Goal: Task Accomplishment & Management: Complete application form

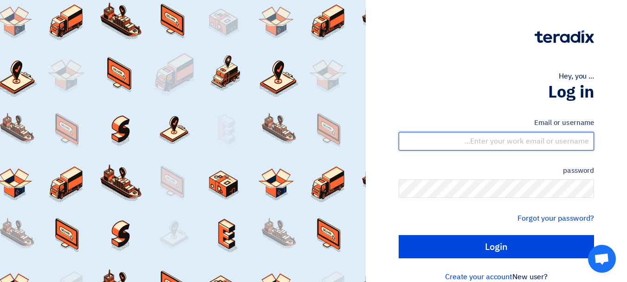
click at [529, 140] on input "text" at bounding box center [495, 141] width 195 height 19
type input "[EMAIL_ADDRESS][DOMAIN_NAME]"
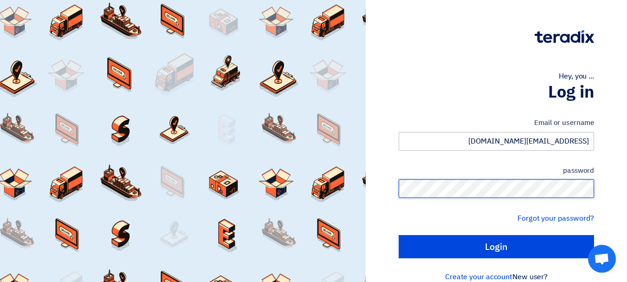
click at [398, 235] on input "Login" at bounding box center [495, 246] width 195 height 23
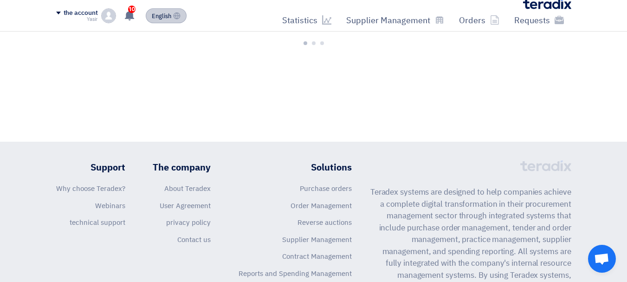
click at [159, 13] on font "English" at bounding box center [161, 16] width 19 height 9
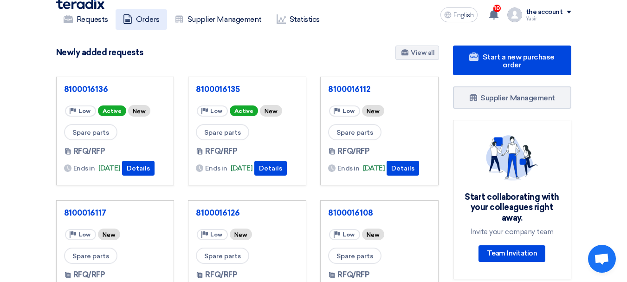
click at [163, 20] on link "Orders" at bounding box center [141, 19] width 51 height 20
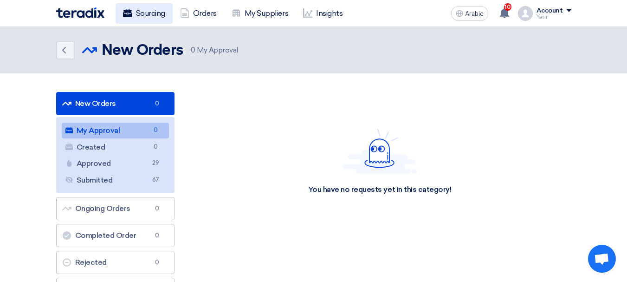
click at [149, 14] on font "Sourcing" at bounding box center [150, 13] width 29 height 9
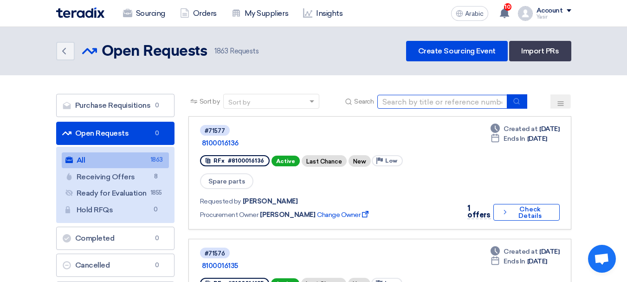
click at [456, 100] on input at bounding box center [442, 102] width 130 height 14
paste input "8100016136"
type input "8100016136"
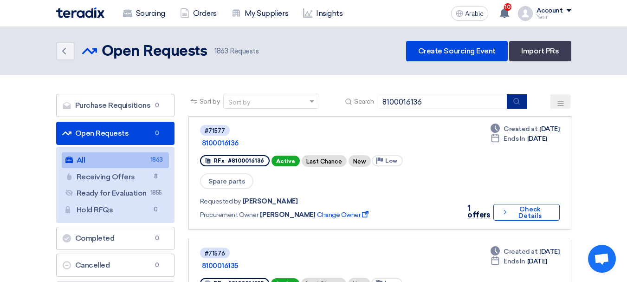
click at [516, 100] on icon "submit" at bounding box center [516, 100] width 7 height 7
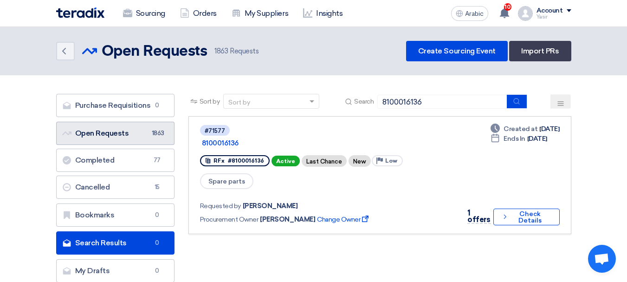
click at [114, 130] on font "Open Requests" at bounding box center [102, 132] width 54 height 9
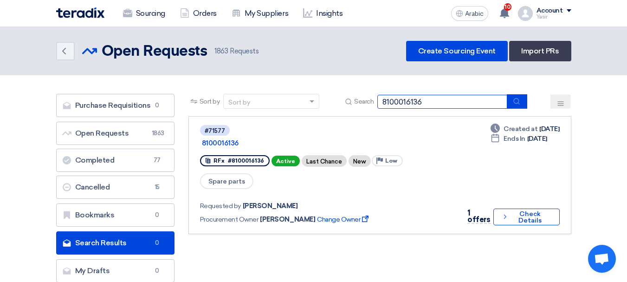
drag, startPoint x: 437, startPoint y: 96, endPoint x: 364, endPoint y: 130, distance: 80.7
click at [364, 130] on app-rfq-listing-content "Sort by Sort by Search 8100016136 Category Owner Type" at bounding box center [379, 164] width 383 height 140
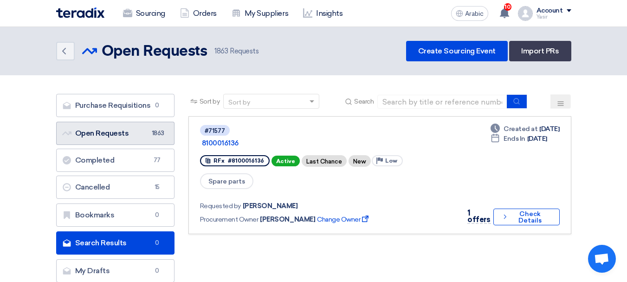
click at [119, 127] on link "Open Requests Open Requests 1863" at bounding box center [115, 133] width 118 height 23
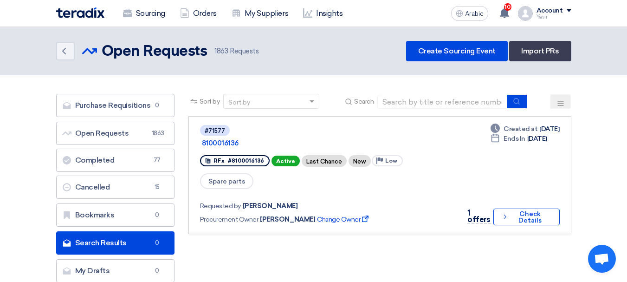
click at [75, 56] on div "Back" at bounding box center [69, 51] width 26 height 19
click at [64, 49] on use at bounding box center [64, 51] width 4 height 6
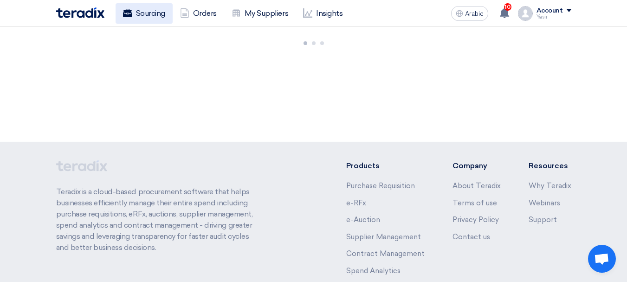
click at [146, 17] on font "Sourcing" at bounding box center [150, 13] width 29 height 9
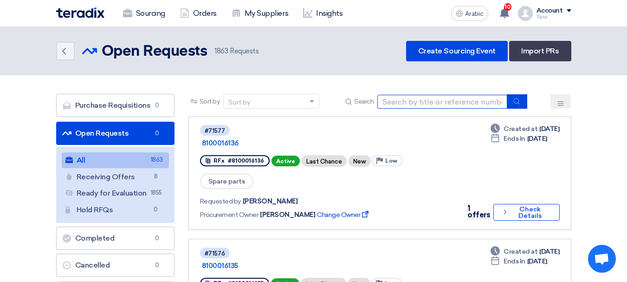
click at [458, 100] on input at bounding box center [442, 102] width 130 height 14
paste input "8100016130"
type input "8100016130"
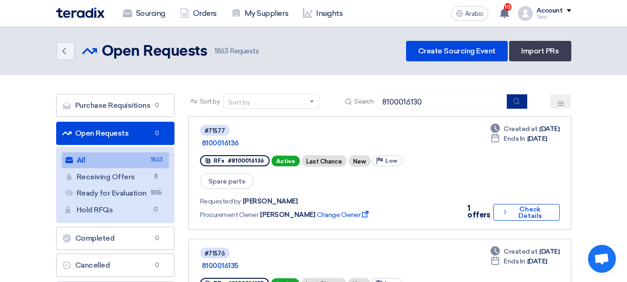
click at [515, 105] on button "submit" at bounding box center [517, 101] width 20 height 14
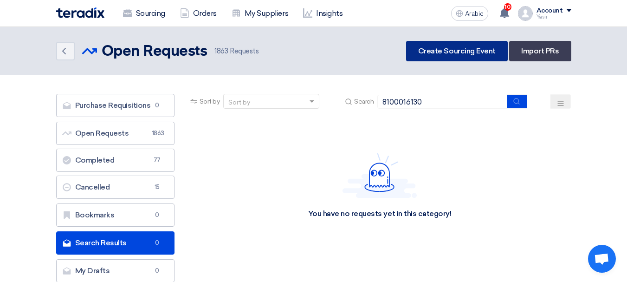
click at [435, 58] on link "Create Sourcing Event" at bounding box center [457, 51] width 102 height 20
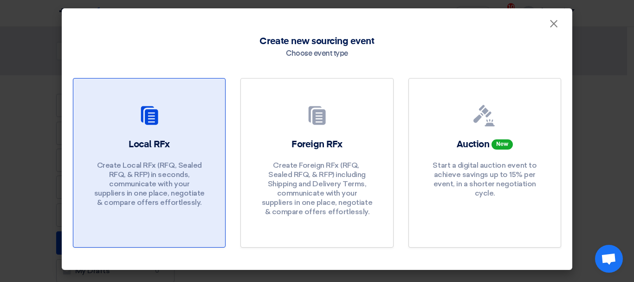
click at [192, 172] on p "Create Local RFx (RFQ, ​​Sealed RFQ, & RFP) in seconds, communicate with your s…" at bounding box center [149, 184] width 111 height 46
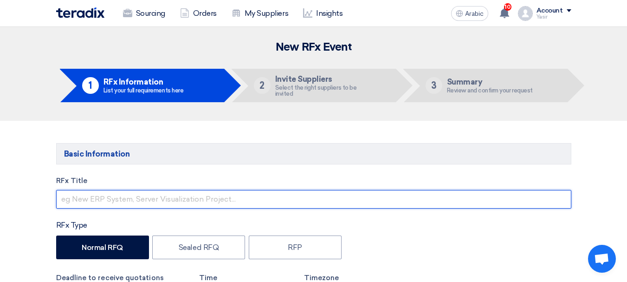
click at [122, 196] on input "text" at bounding box center [313, 199] width 515 height 19
paste input "8100016130"
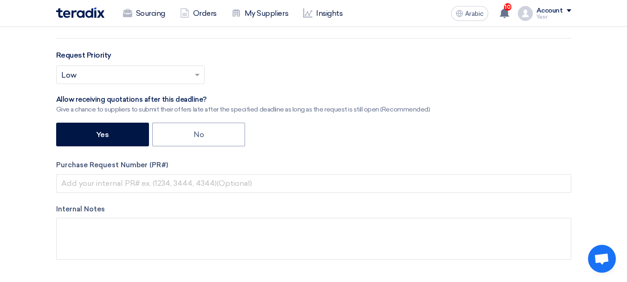
scroll to position [278, 0]
type input "8100016130"
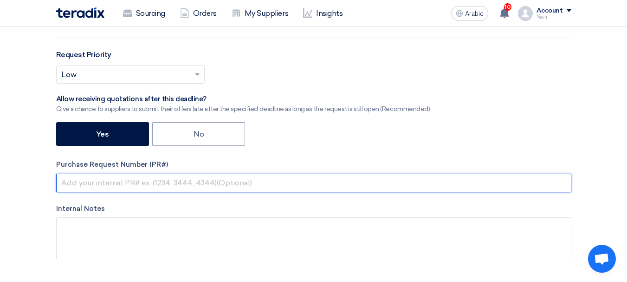
click at [104, 184] on input "text" at bounding box center [313, 182] width 515 height 19
paste input "8100016130"
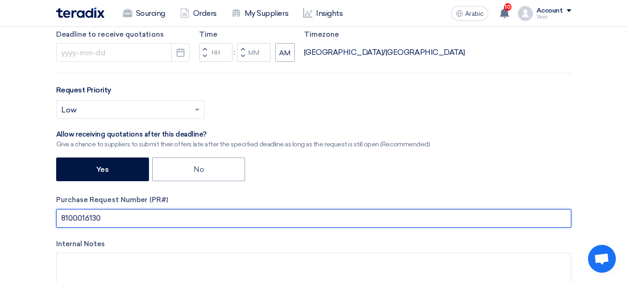
scroll to position [186, 0]
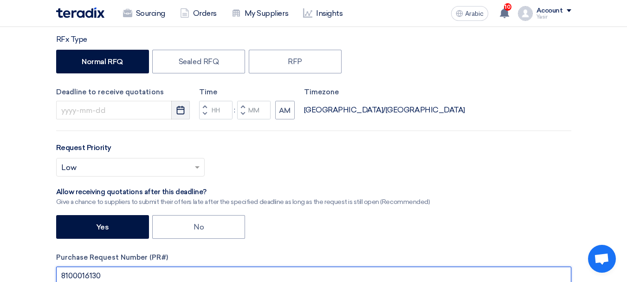
type input "8100016130"
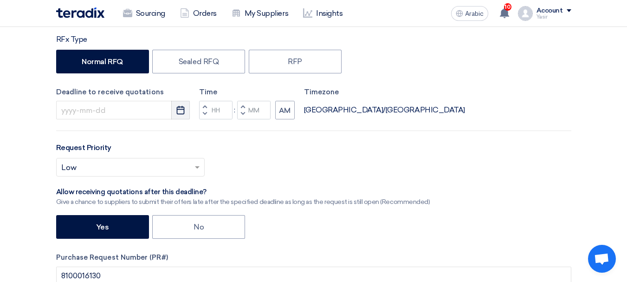
click at [184, 111] on use "button" at bounding box center [181, 110] width 8 height 8
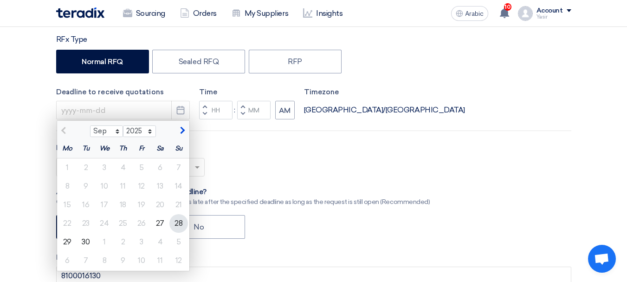
click at [182, 222] on font "28" at bounding box center [178, 222] width 8 height 9
type input "[DATE]"
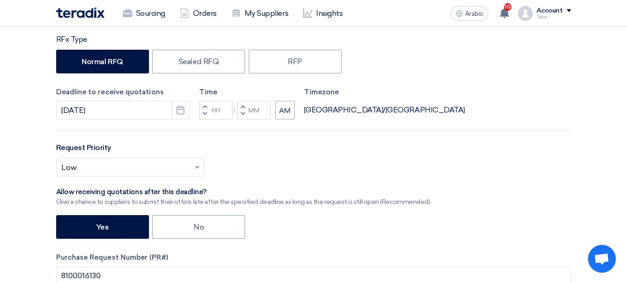
click at [201, 113] on button "Decrement hours" at bounding box center [204, 114] width 11 height 12
type input "11"
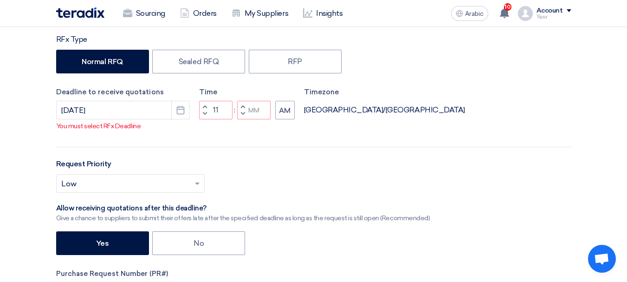
drag, startPoint x: 243, startPoint y: 117, endPoint x: 241, endPoint y: 145, distance: 27.4
click at [243, 109] on span "button" at bounding box center [242, 106] width 3 height 6
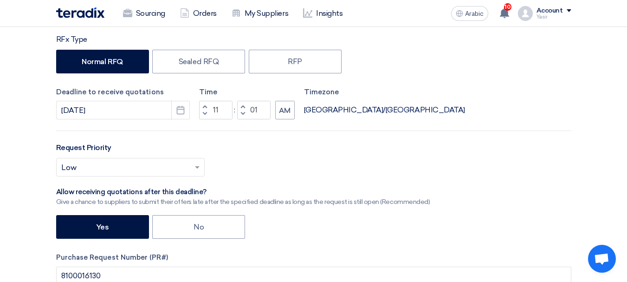
click at [241, 113] on span "button" at bounding box center [242, 114] width 3 height 6
type input "00"
click at [201, 106] on button "Increment hours" at bounding box center [204, 107] width 11 height 12
click at [244, 113] on span "button" at bounding box center [242, 114] width 3 height 6
type input "11"
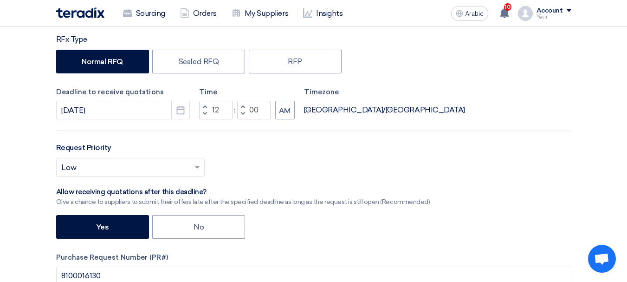
type input "59"
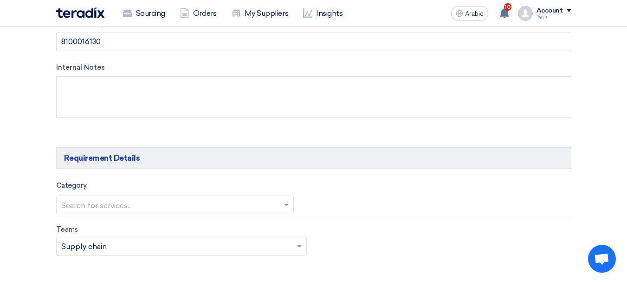
scroll to position [464, 0]
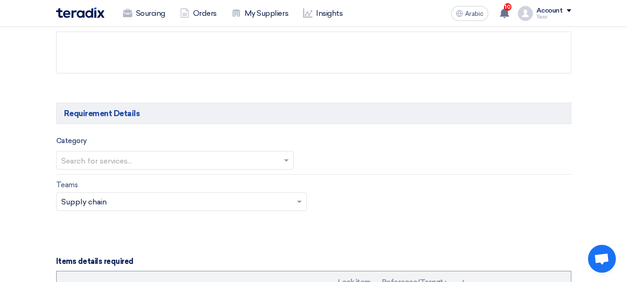
click at [136, 154] on input "text" at bounding box center [170, 160] width 218 height 15
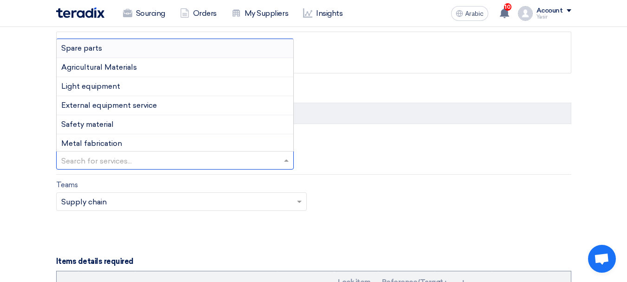
click at [90, 48] on font "Spare parts" at bounding box center [81, 48] width 41 height 9
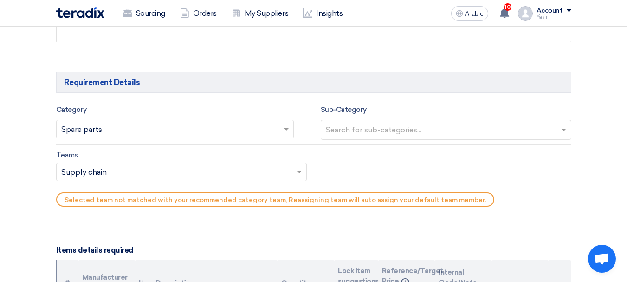
scroll to position [510, 0]
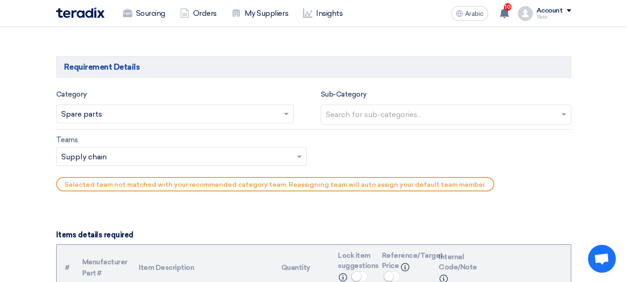
click at [398, 107] on div at bounding box center [441, 115] width 235 height 17
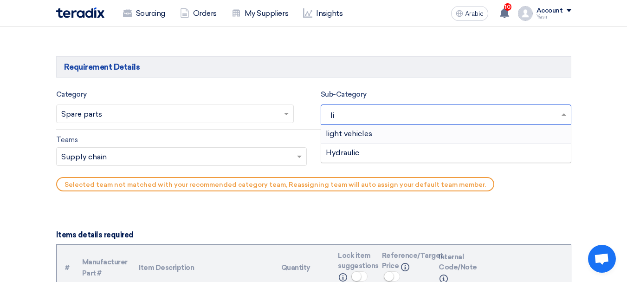
type input "lig"
click at [366, 132] on font "light vehicles" at bounding box center [349, 133] width 46 height 9
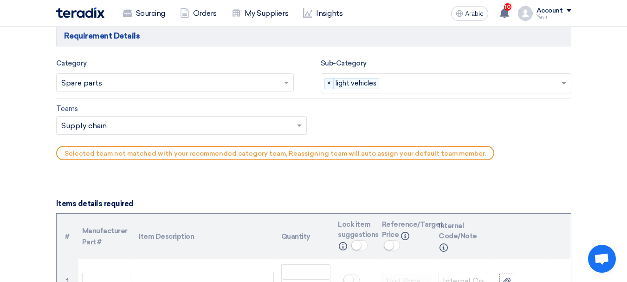
scroll to position [557, 0]
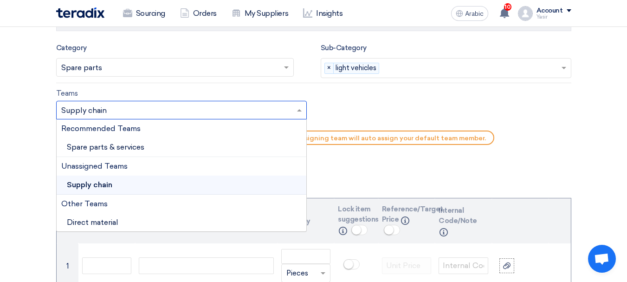
click at [131, 114] on input "text" at bounding box center [176, 110] width 231 height 15
click at [108, 151] on font "Spare parts & services" at bounding box center [105, 146] width 77 height 9
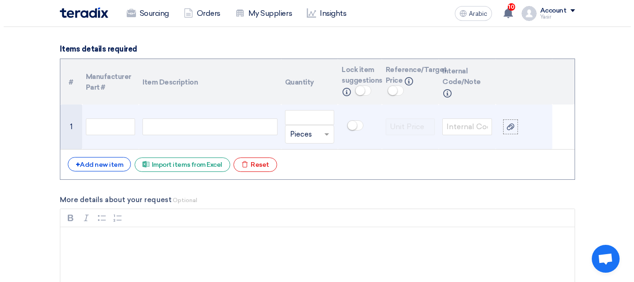
scroll to position [696, 0]
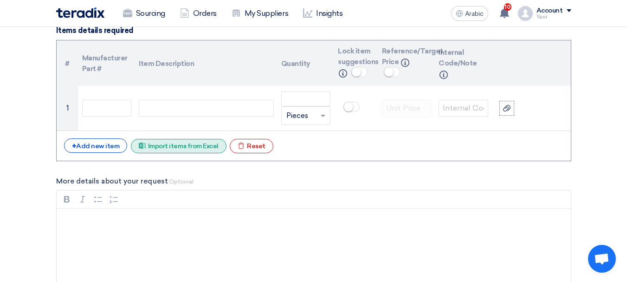
click at [191, 149] on font "Import items from Excel" at bounding box center [183, 146] width 71 height 8
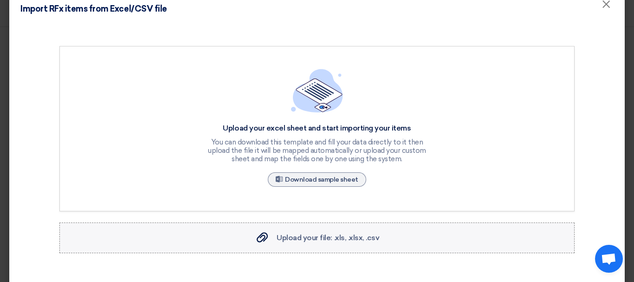
scroll to position [37, 0]
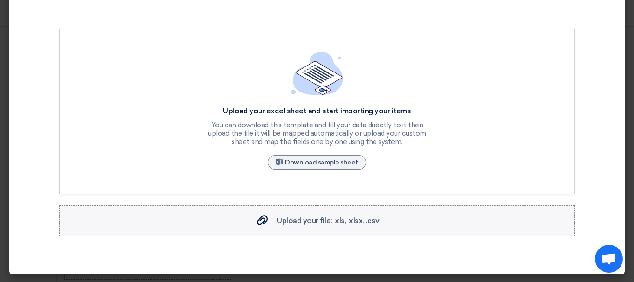
click at [322, 219] on font "Upload your file: .xls, .xlsx, .csv" at bounding box center [327, 220] width 103 height 9
click at [0, 0] on input "Upload your file: .xls, .xlsx, .csv Upload your file: .xls, .xlsx, .csv" at bounding box center [0, 0] width 0 height 0
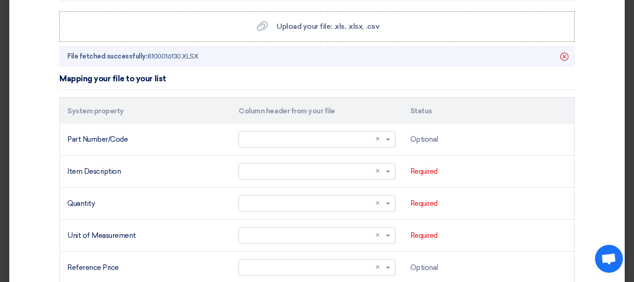
scroll to position [269, 0]
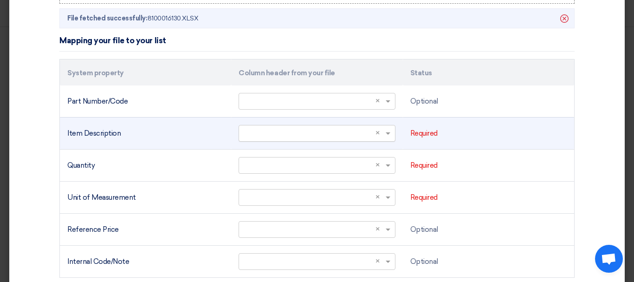
click at [323, 128] on input "text" at bounding box center [312, 132] width 137 height 15
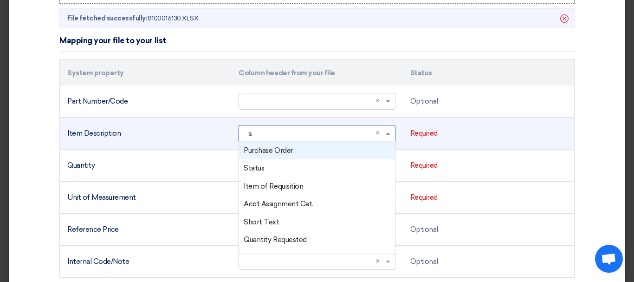
type input "sh"
click at [260, 143] on div "Short Text" at bounding box center [316, 150] width 155 height 18
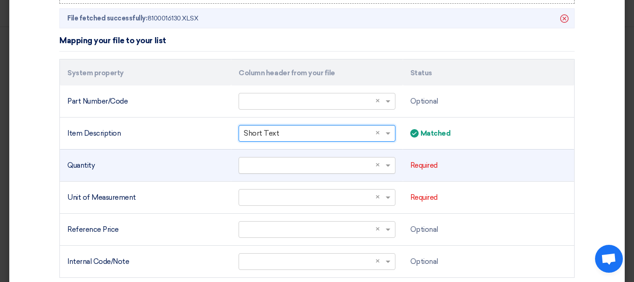
click at [270, 170] on input "text" at bounding box center [312, 164] width 137 height 15
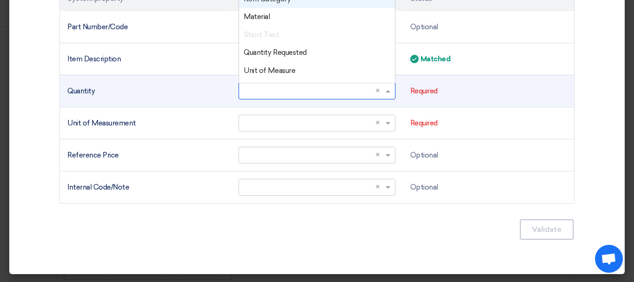
scroll to position [93, 0]
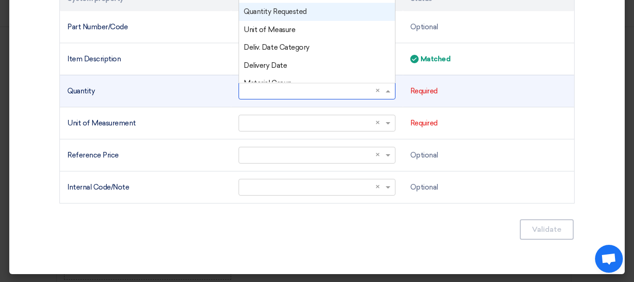
click at [275, 12] on font "Quantity Requested" at bounding box center [275, 11] width 63 height 8
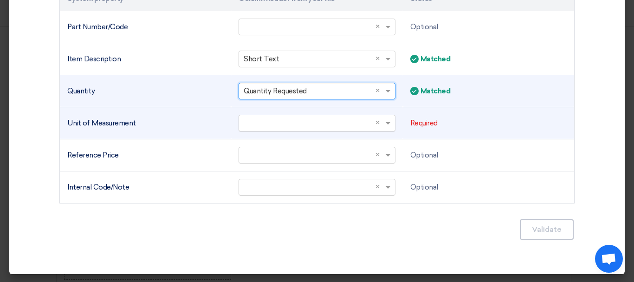
click at [322, 118] on input "text" at bounding box center [312, 122] width 137 height 15
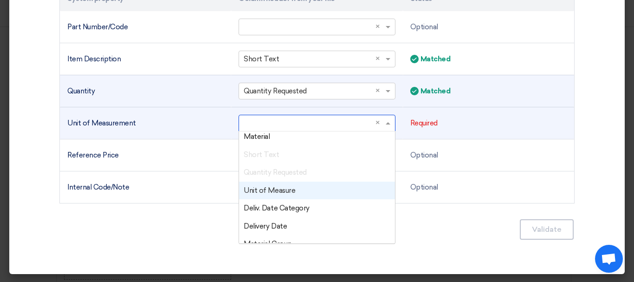
click at [280, 186] on font "Unit of Measure" at bounding box center [269, 190] width 51 height 8
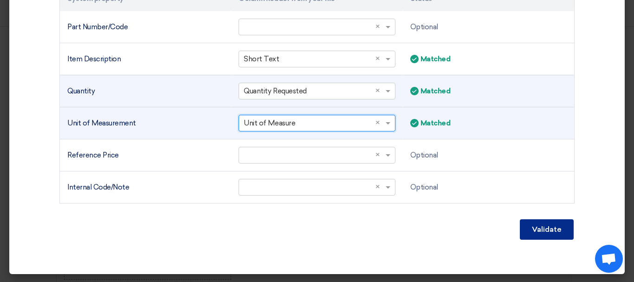
click at [554, 230] on font "Validate" at bounding box center [547, 229] width 30 height 9
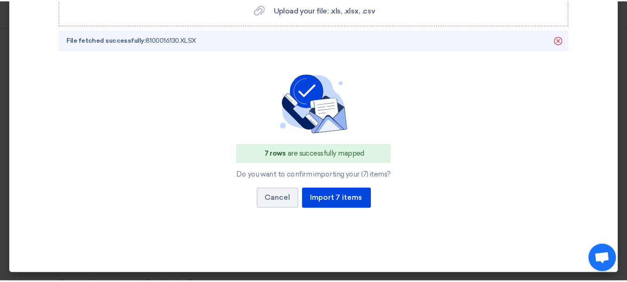
scroll to position [247, 0]
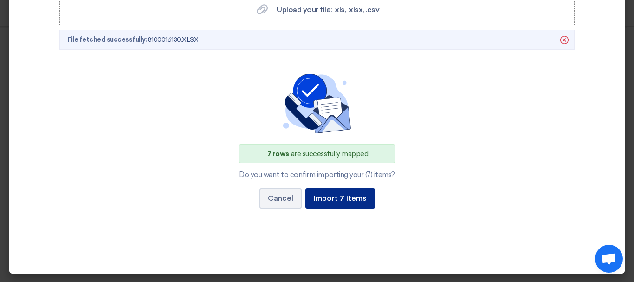
click at [343, 197] on font "Import 7 items" at bounding box center [340, 197] width 53 height 9
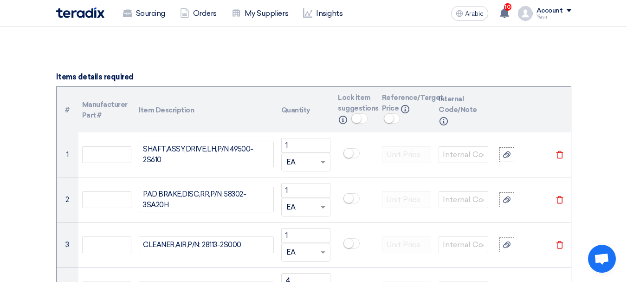
scroll to position [696, 0]
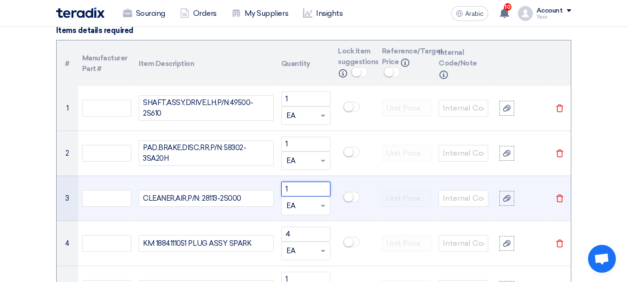
click at [297, 182] on input "1" at bounding box center [306, 188] width 50 height 15
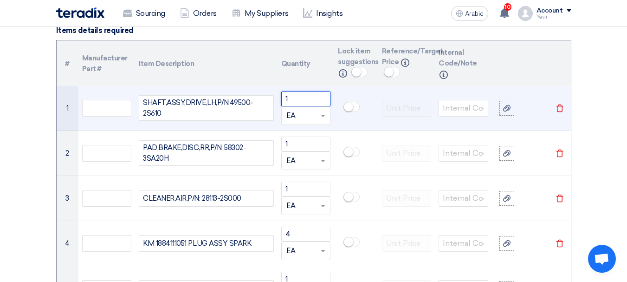
click at [302, 99] on input "1" at bounding box center [306, 98] width 50 height 15
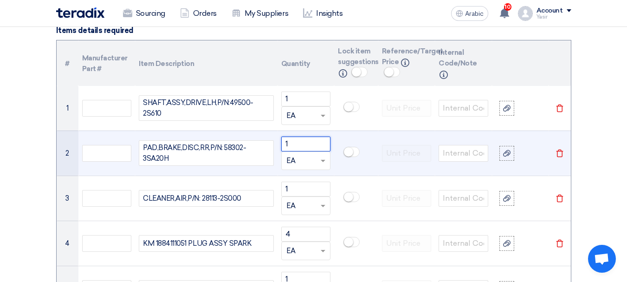
click at [302, 139] on input "1" at bounding box center [306, 143] width 50 height 15
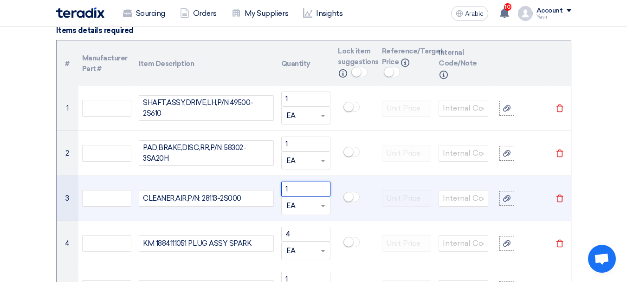
click at [298, 192] on input "1" at bounding box center [306, 188] width 50 height 15
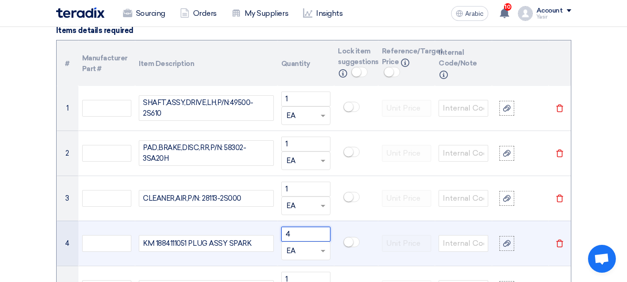
click at [303, 228] on input "4" at bounding box center [306, 233] width 50 height 15
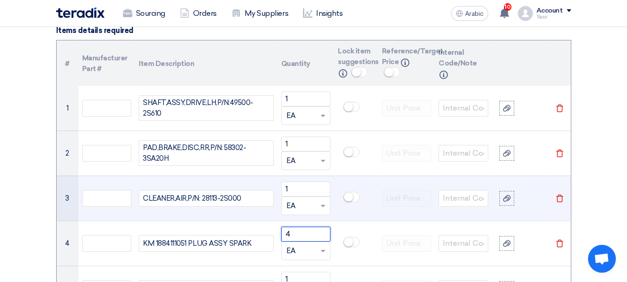
scroll to position [742, 0]
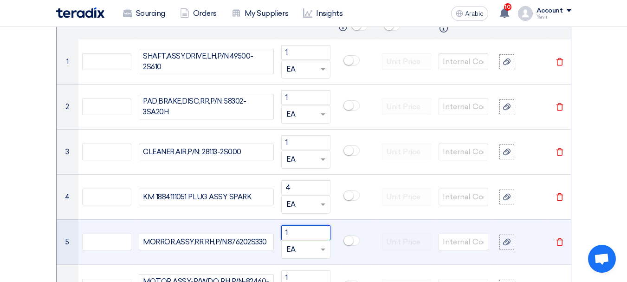
click at [299, 231] on input "1" at bounding box center [306, 232] width 50 height 15
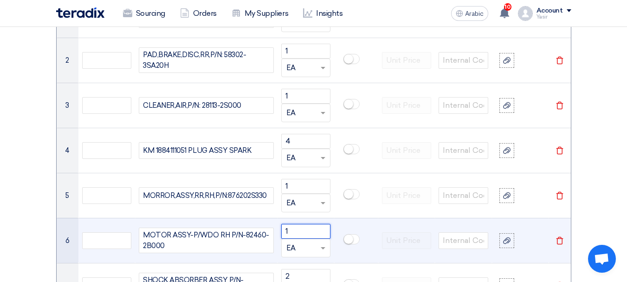
click at [301, 229] on input "1" at bounding box center [306, 231] width 50 height 15
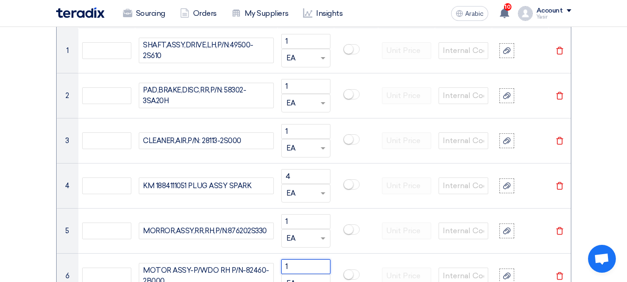
scroll to position [696, 0]
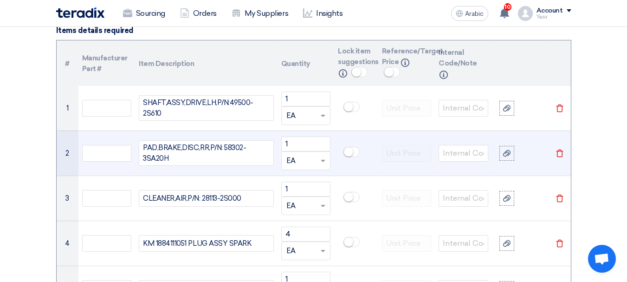
click at [229, 144] on div "PAD,BRAKE,DISC,RR,P/N: 58302-3SA20H" at bounding box center [206, 153] width 135 height 26
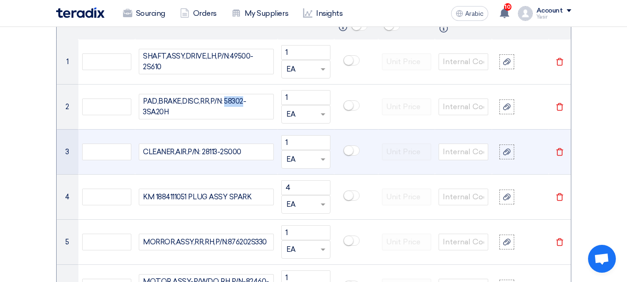
click at [210, 157] on div "CLEANER,AIR,P/N: 28113-2S000" at bounding box center [206, 151] width 135 height 17
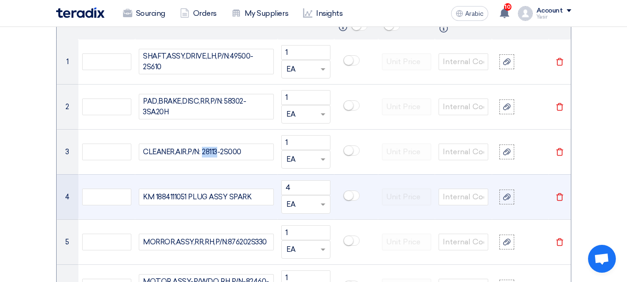
click at [163, 198] on div "KM 1884111051 PLUG ASSY SPARK" at bounding box center [206, 196] width 135 height 17
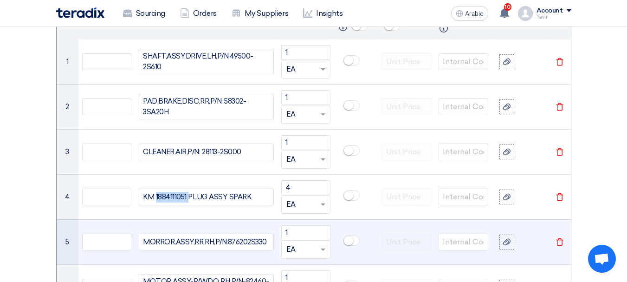
scroll to position [835, 0]
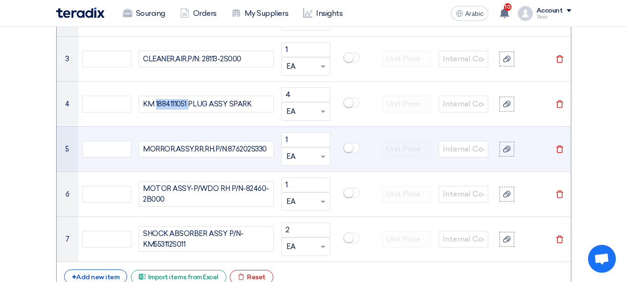
click at [238, 153] on div "MORROR,ASSY,RR,RH,P/N:876202S330" at bounding box center [206, 149] width 135 height 17
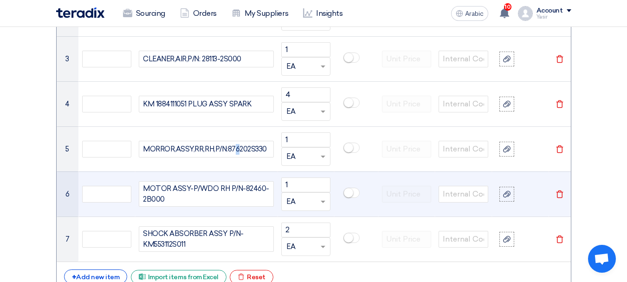
click at [254, 190] on div "MOTOR ASSY-P/WDO RH P/N-82460-2B000" at bounding box center [206, 194] width 135 height 26
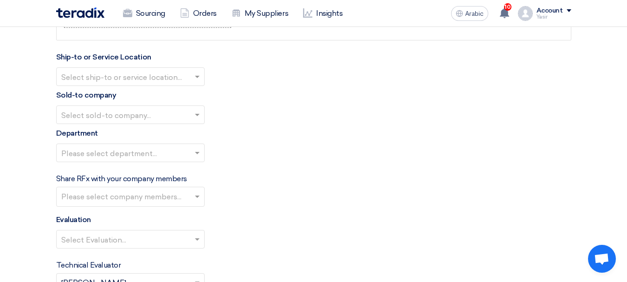
scroll to position [1253, 0]
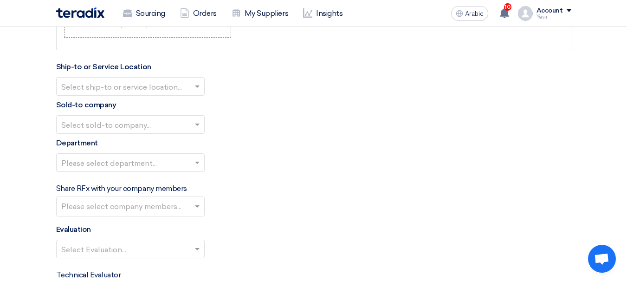
click at [127, 94] on input "text" at bounding box center [125, 86] width 129 height 15
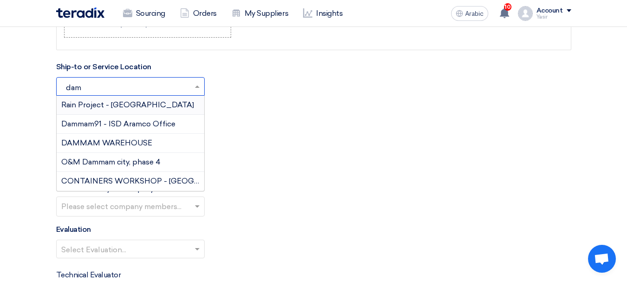
type input "damm"
click at [110, 143] on font "DAMMAM WAREHOUSE" at bounding box center [106, 142] width 91 height 9
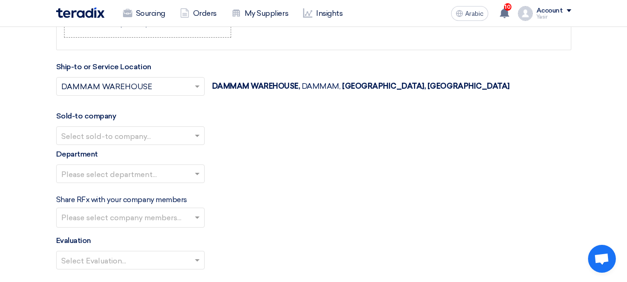
scroll to position [1299, 0]
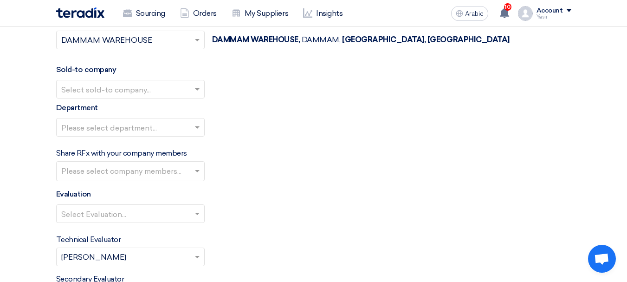
click at [115, 96] on input "text" at bounding box center [125, 89] width 129 height 15
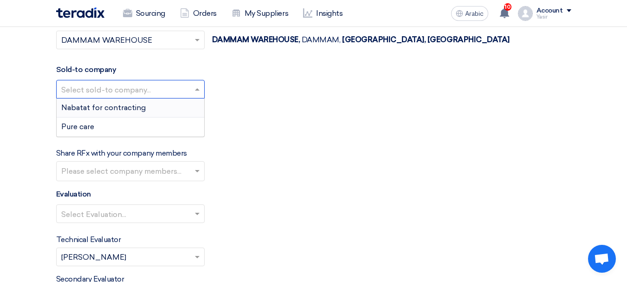
click at [108, 108] on font "Nabatat for contracting" at bounding box center [103, 107] width 84 height 9
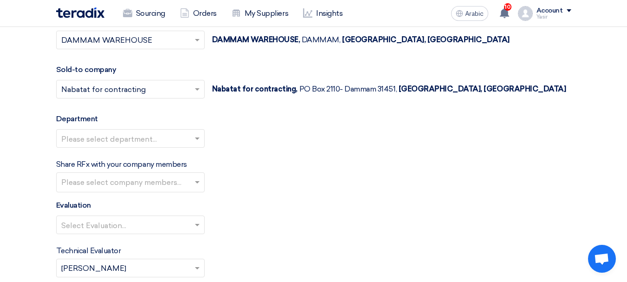
click at [117, 141] on input "text" at bounding box center [125, 138] width 129 height 15
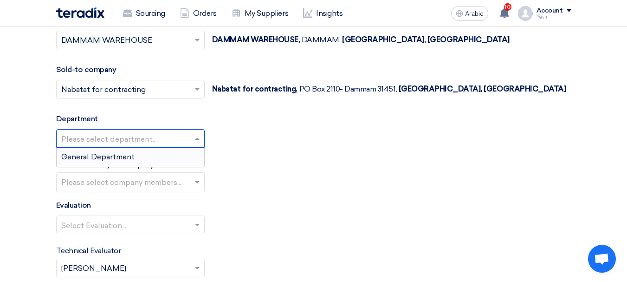
click at [103, 162] on div "General Department" at bounding box center [131, 157] width 148 height 19
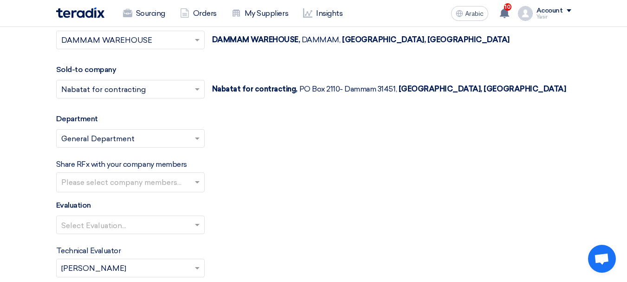
click at [139, 180] on input "text" at bounding box center [131, 182] width 141 height 15
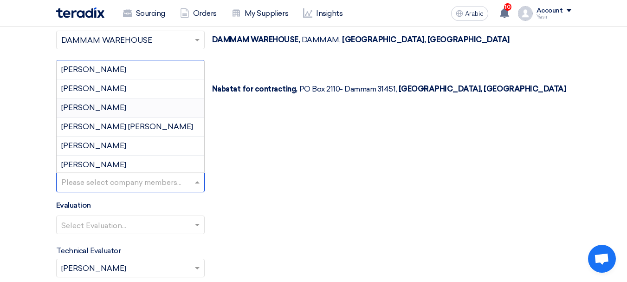
click at [369, 203] on div "Evaluation Select Evaluation..." at bounding box center [313, 220] width 515 height 42
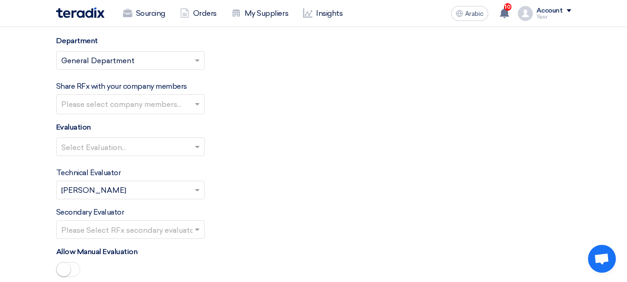
scroll to position [1392, 0]
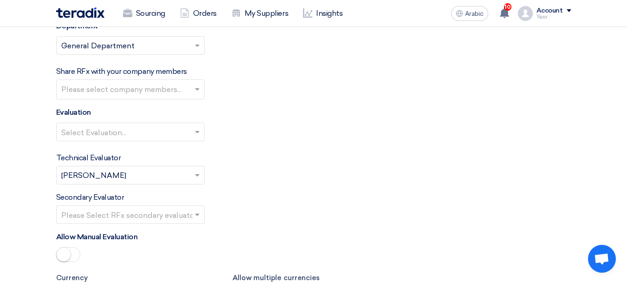
click at [180, 130] on input "text" at bounding box center [125, 132] width 129 height 15
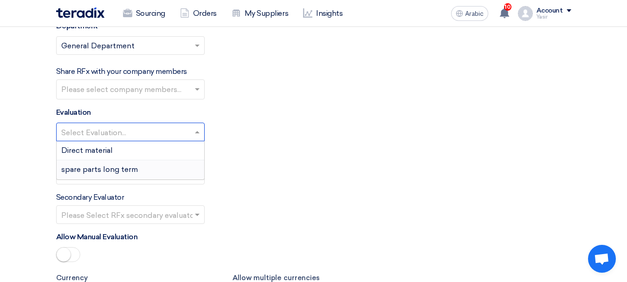
click at [103, 167] on font "spare parts long term" at bounding box center [99, 169] width 77 height 9
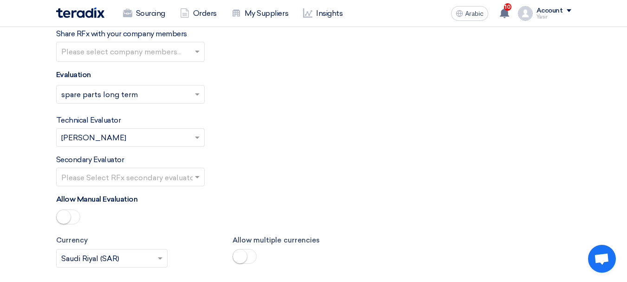
scroll to position [1484, 0]
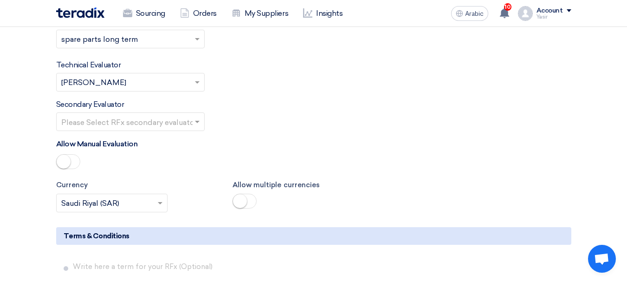
click at [136, 128] on input "text" at bounding box center [125, 122] width 129 height 15
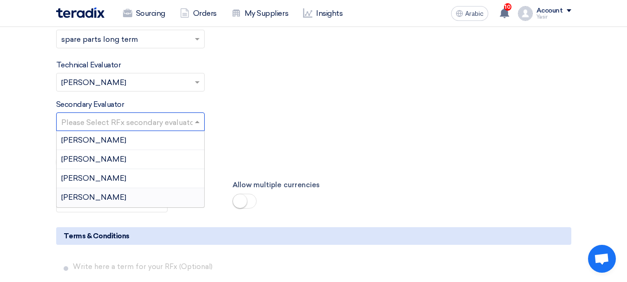
drag, startPoint x: 96, startPoint y: 192, endPoint x: 188, endPoint y: 213, distance: 94.6
click at [95, 192] on div "[PERSON_NAME]" at bounding box center [131, 197] width 148 height 19
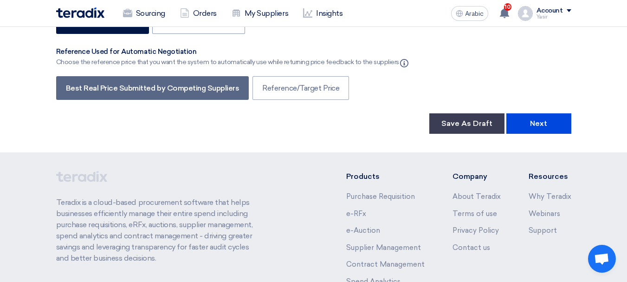
scroll to position [1856, 0]
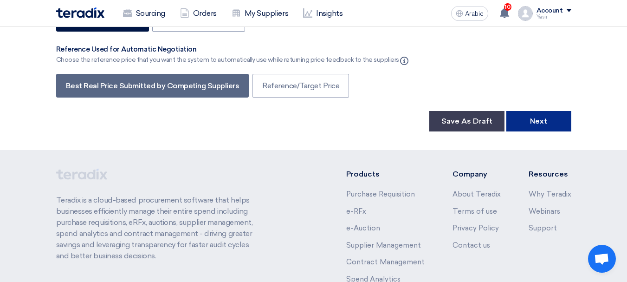
click at [551, 123] on button "Next" at bounding box center [538, 121] width 65 height 20
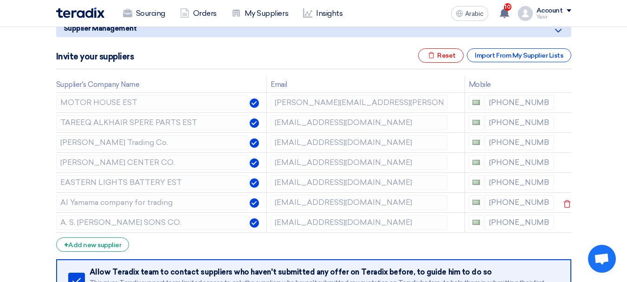
scroll to position [139, 0]
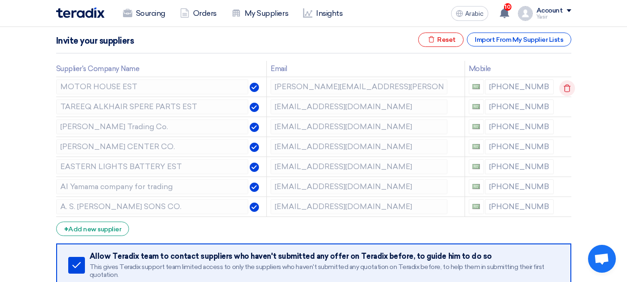
click at [568, 88] on icon at bounding box center [567, 88] width 16 height 16
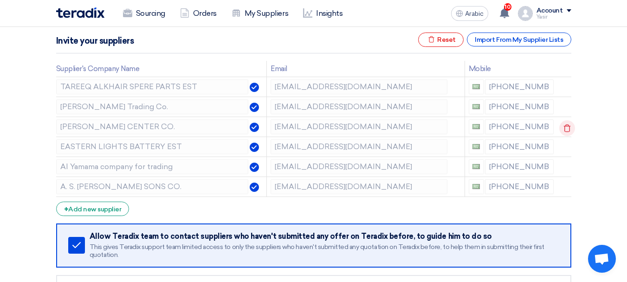
click at [566, 126] on use at bounding box center [567, 128] width 7 height 8
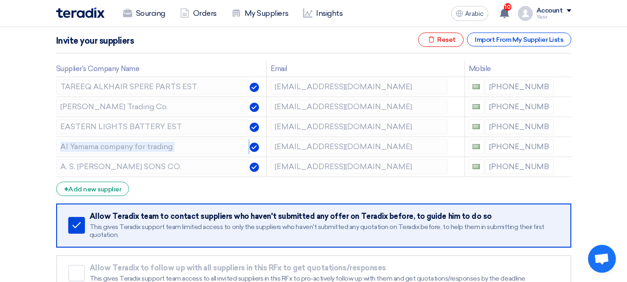
click at [0, 0] on use at bounding box center [0, 0] width 0 height 0
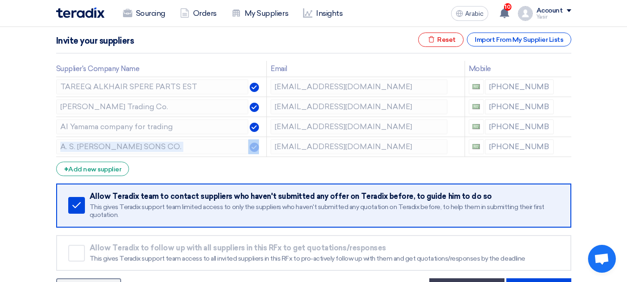
click at [0, 0] on use at bounding box center [0, 0] width 0 height 0
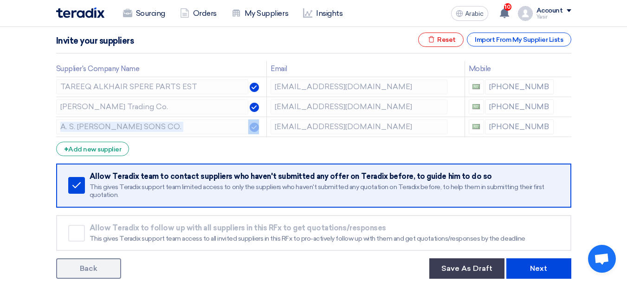
click at [0, 0] on use at bounding box center [0, 0] width 0 height 0
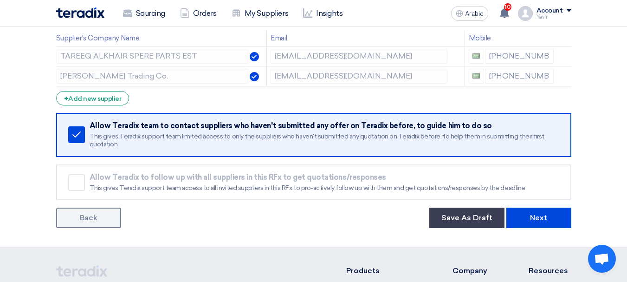
scroll to position [186, 0]
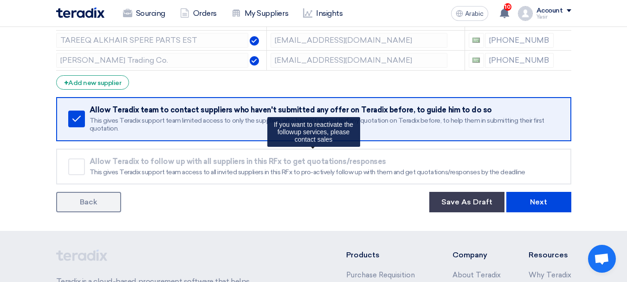
click at [546, 181] on div "Remove service Allow Teradix to follow up with all suppliers in this RFx to get…" at bounding box center [313, 166] width 515 height 36
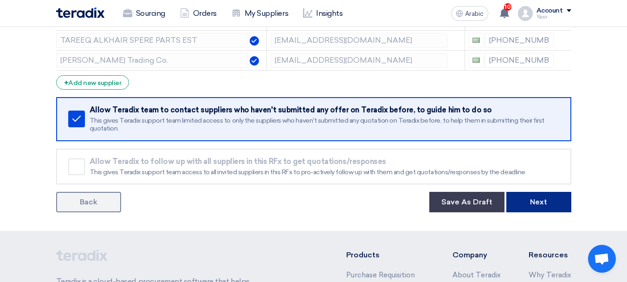
click at [541, 192] on button "Next" at bounding box center [538, 202] width 65 height 20
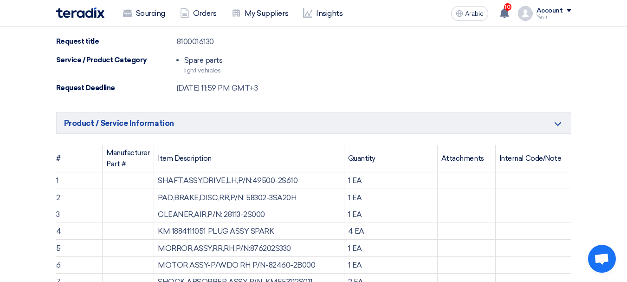
scroll to position [232, 0]
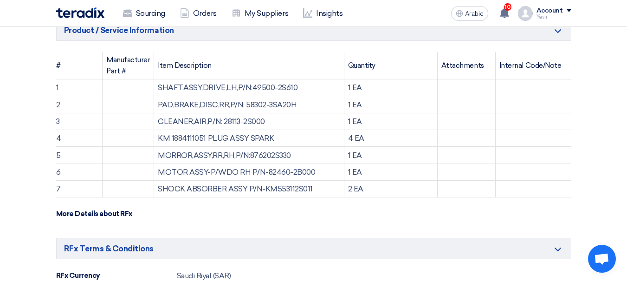
click at [353, 91] on font "1 EA" at bounding box center [355, 87] width 14 height 9
click at [355, 103] on font "1 EA" at bounding box center [355, 104] width 14 height 9
click at [349, 125] on font "1 EA" at bounding box center [355, 121] width 14 height 9
click at [353, 140] on font "4 EA" at bounding box center [356, 138] width 16 height 9
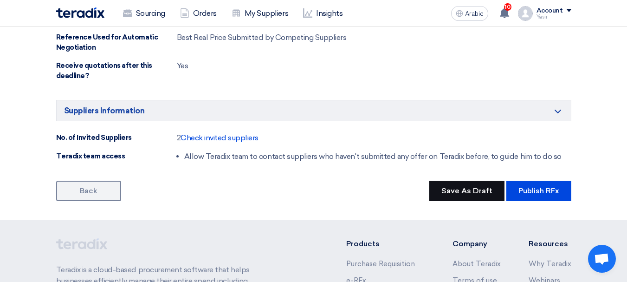
scroll to position [649, 0]
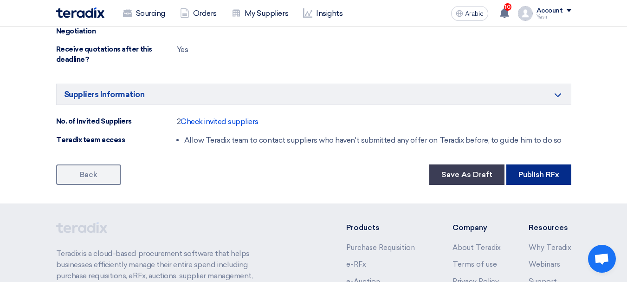
click at [525, 174] on font "Publish RFx" at bounding box center [538, 174] width 41 height 9
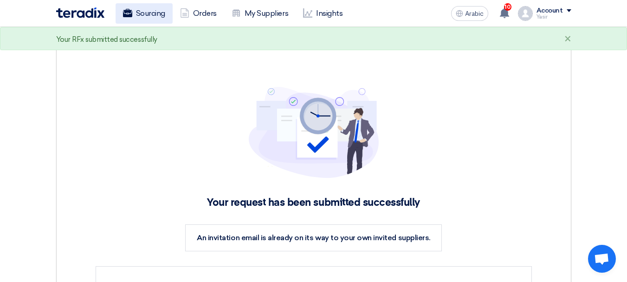
click at [141, 14] on font "Sourcing" at bounding box center [150, 13] width 29 height 9
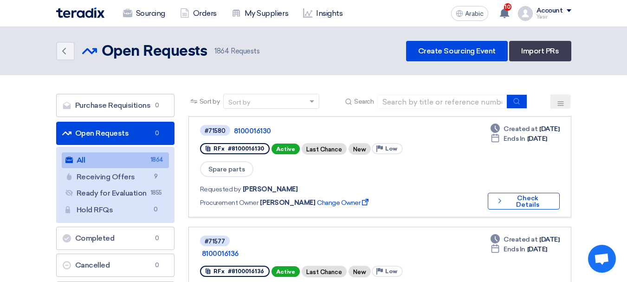
click at [439, 64] on header "Back Open Requests Open Requests 1864" at bounding box center [313, 51] width 627 height 48
click at [405, 106] on input at bounding box center [442, 102] width 130 height 14
paste input "8100016129"
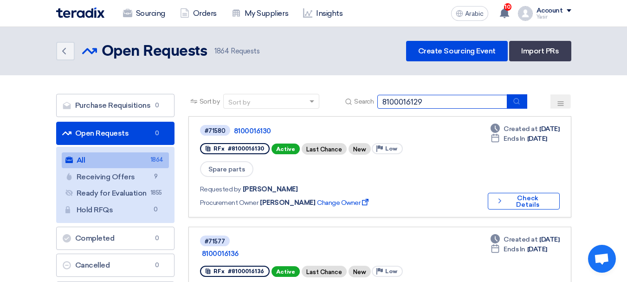
type input "8100016129"
click at [527, 103] on button "submit" at bounding box center [517, 101] width 20 height 14
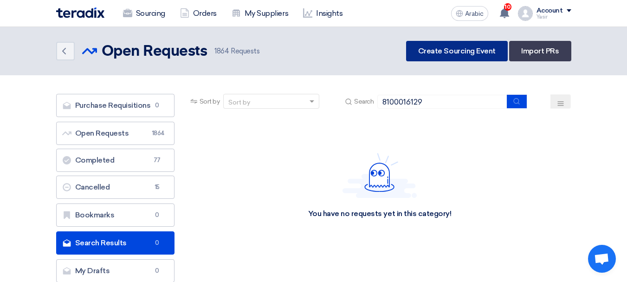
click at [447, 56] on link "Create Sourcing Event" at bounding box center [457, 51] width 102 height 20
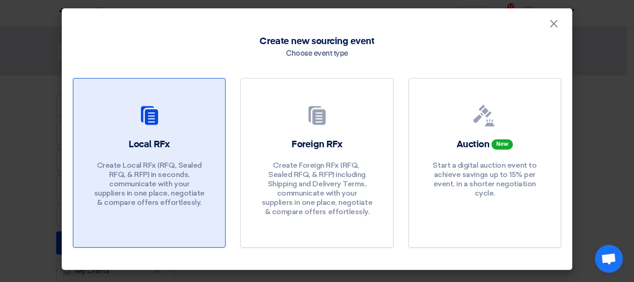
click at [151, 161] on font "Create Local RFx (RFQ, ​​Sealed RFQ, & RFP) in seconds, communicate with your s…" at bounding box center [149, 184] width 110 height 46
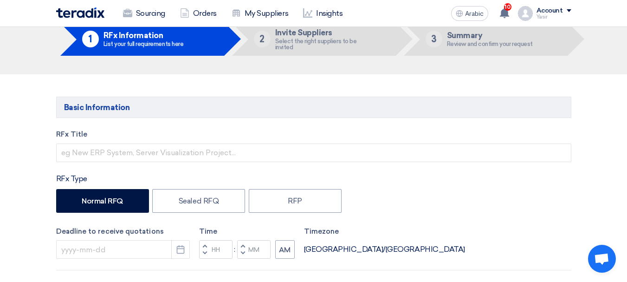
scroll to position [93, 0]
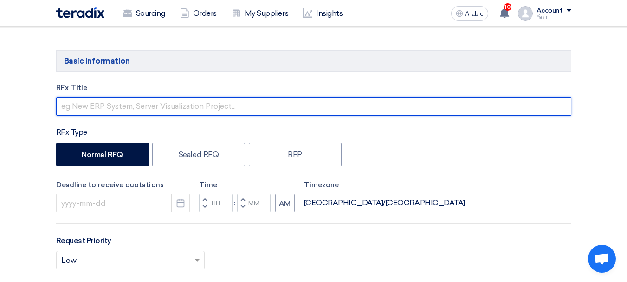
click at [142, 108] on input "text" at bounding box center [313, 106] width 515 height 19
paste input "8100016129"
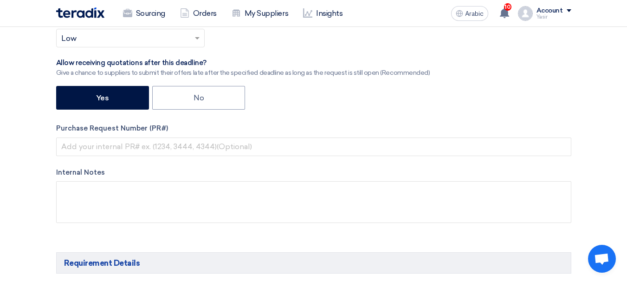
scroll to position [325, 0]
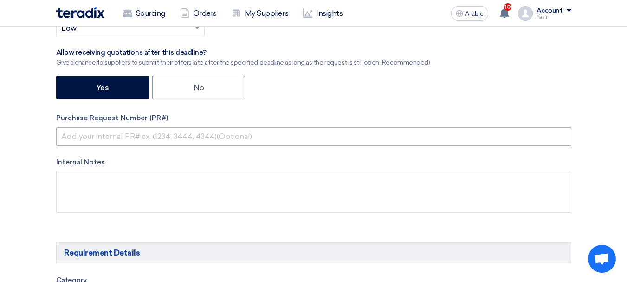
type input "8100016129"
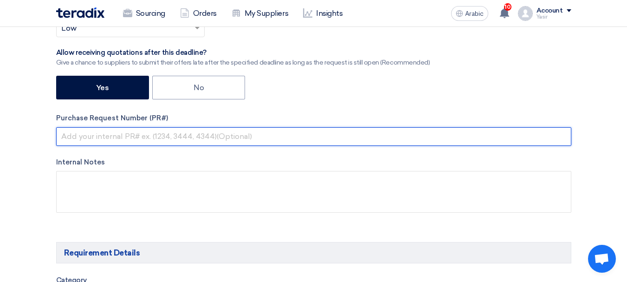
click at [167, 137] on input "text" at bounding box center [313, 136] width 515 height 19
paste input "8100016129"
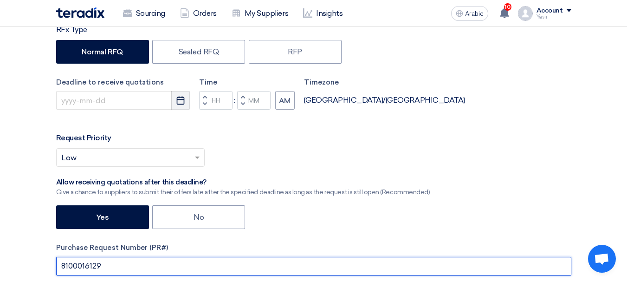
scroll to position [186, 0]
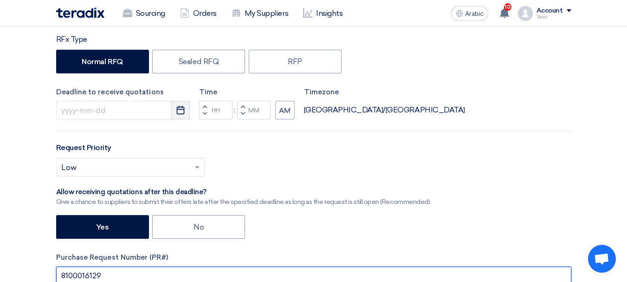
type input "8100016129"
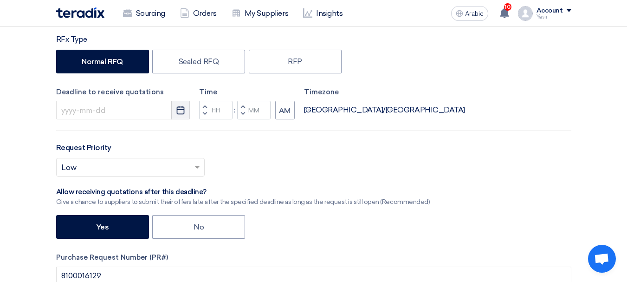
click at [184, 109] on use "button" at bounding box center [181, 110] width 8 height 8
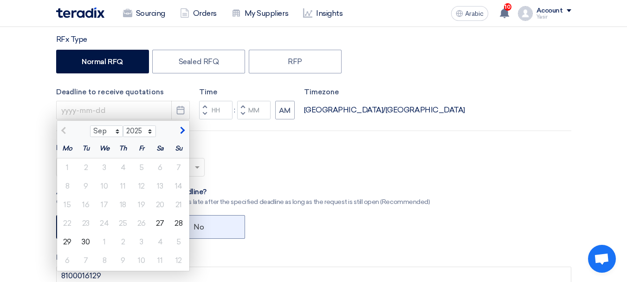
click at [178, 220] on font "28" at bounding box center [178, 222] width 8 height 9
type input "[DATE]"
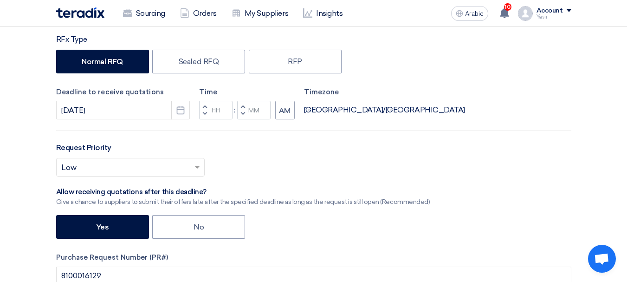
click at [204, 107] on span "button" at bounding box center [204, 106] width 3 height 6
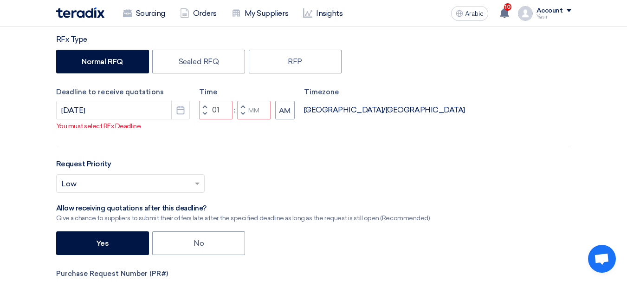
click at [204, 107] on div "Time Increment hours 01 Decrement hours : Increment minutes Decrement minutes AM" at bounding box center [247, 103] width 96 height 33
click at [204, 109] on span "button" at bounding box center [204, 106] width 3 height 6
click at [206, 116] on span "button" at bounding box center [204, 114] width 3 height 6
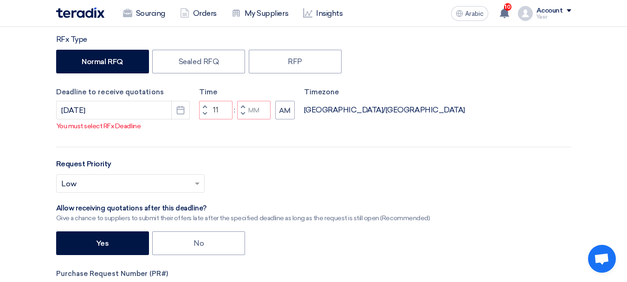
click at [205, 109] on span "button" at bounding box center [204, 106] width 3 height 6
click at [238, 120] on button "Decrement minutes" at bounding box center [242, 114] width 11 height 12
type input "11"
type input "59"
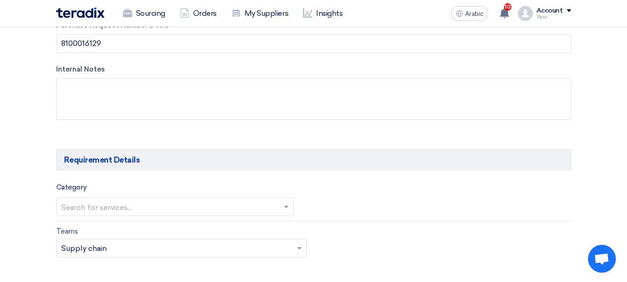
scroll to position [510, 0]
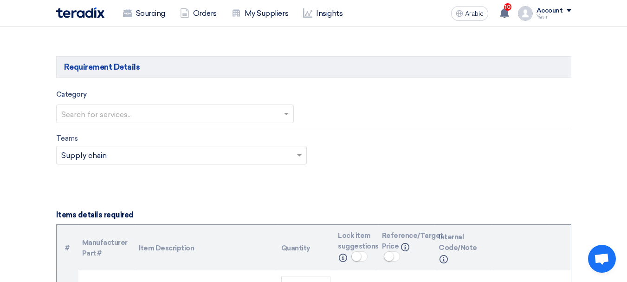
click at [87, 106] on div at bounding box center [175, 113] width 237 height 15
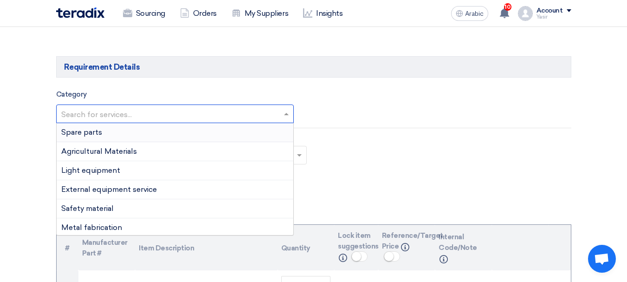
click at [91, 135] on font "Spare parts" at bounding box center [81, 132] width 41 height 9
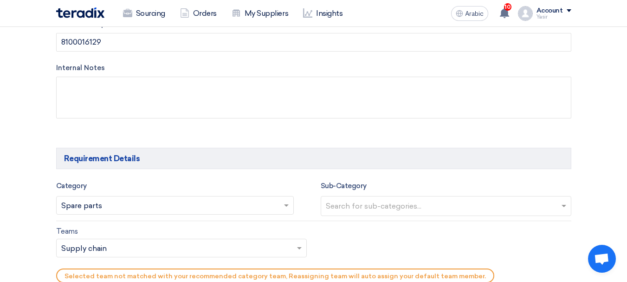
scroll to position [418, 0]
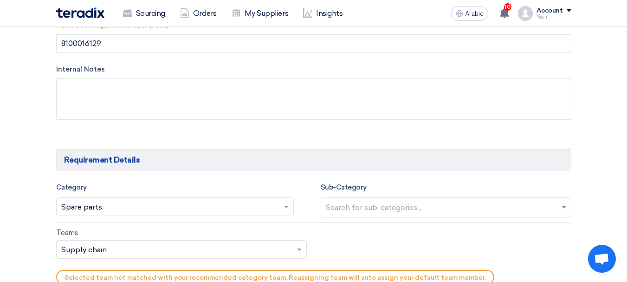
click at [415, 213] on input "text" at bounding box center [447, 207] width 243 height 15
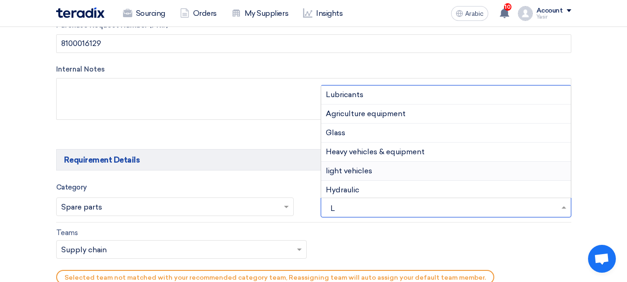
type input "LI"
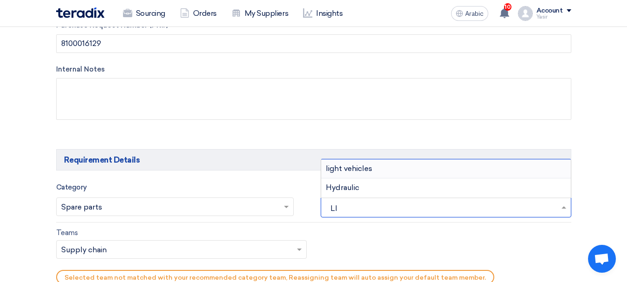
click at [351, 171] on font "light vehicles" at bounding box center [349, 168] width 46 height 9
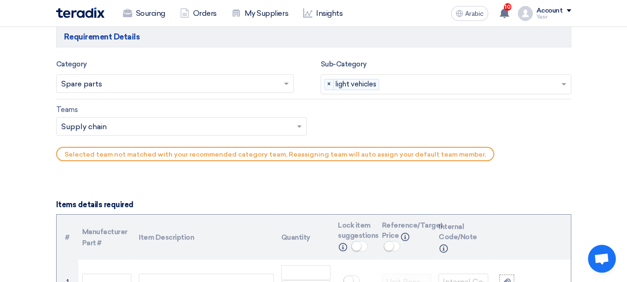
scroll to position [557, 0]
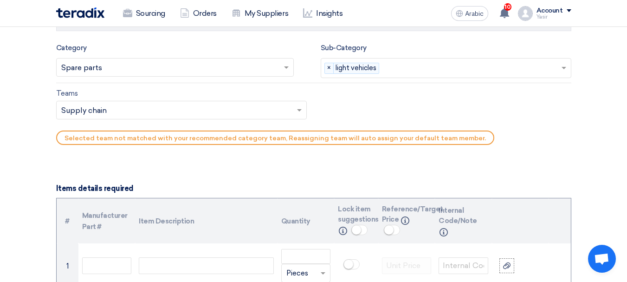
click at [165, 116] on input "text" at bounding box center [176, 110] width 231 height 15
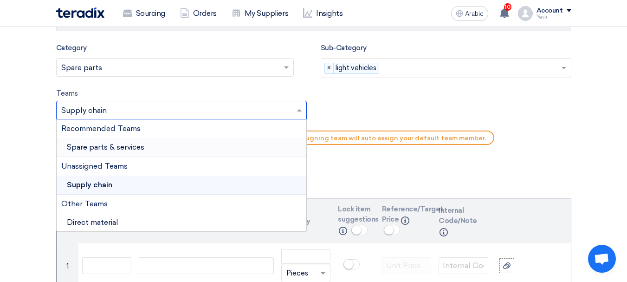
click at [108, 142] on div "Spare parts & services" at bounding box center [182, 147] width 250 height 19
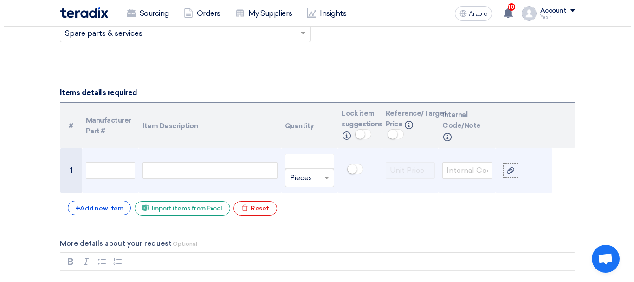
scroll to position [649, 0]
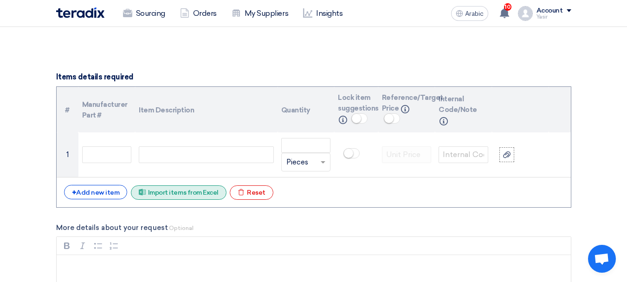
click at [167, 195] on font "Import items from Excel" at bounding box center [183, 192] width 71 height 8
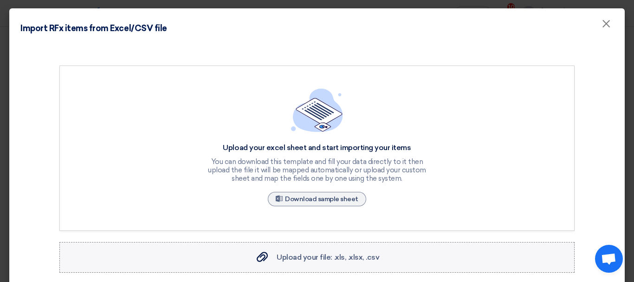
click at [324, 255] on font "Upload your file: .xls, .xlsx, .csv" at bounding box center [327, 256] width 103 height 9
click at [0, 0] on input "Upload your file: .xls, .xlsx, .csv Upload your file: .xls, .xlsx, .csv" at bounding box center [0, 0] width 0 height 0
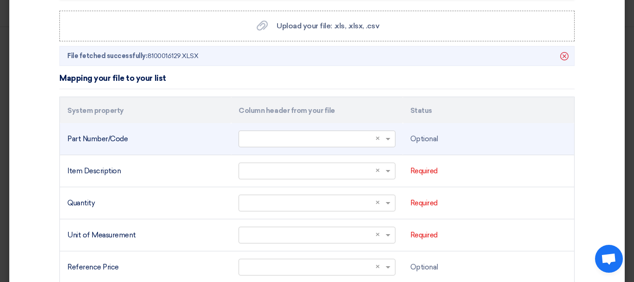
scroll to position [278, 0]
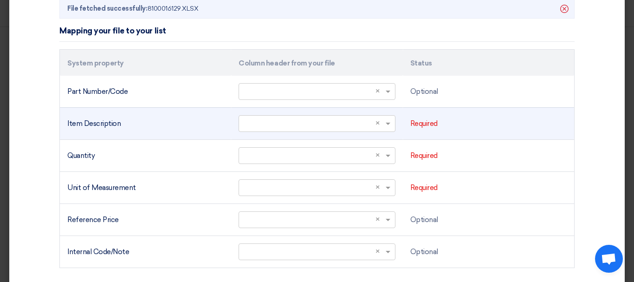
click at [321, 133] on td "Select a column... × ×" at bounding box center [316, 123] width 171 height 32
click at [321, 122] on input "text" at bounding box center [312, 123] width 137 height 15
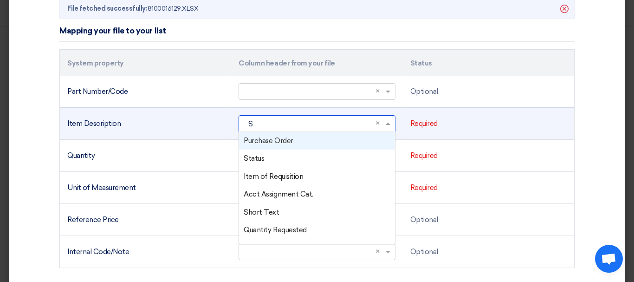
type input "SH"
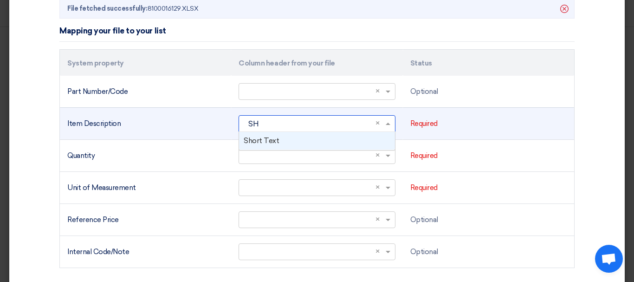
click at [276, 141] on div "Short Text" at bounding box center [316, 141] width 155 height 18
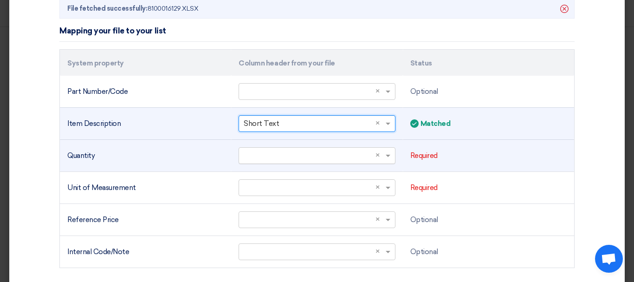
click at [283, 162] on input "text" at bounding box center [312, 155] width 137 height 15
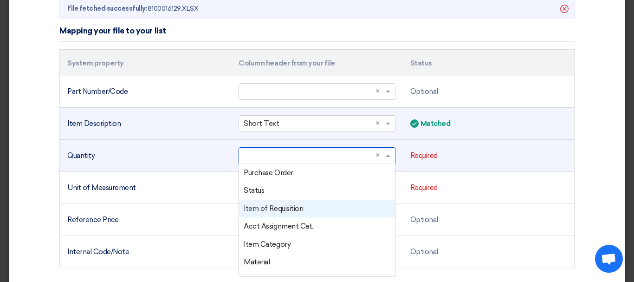
scroll to position [93, 0]
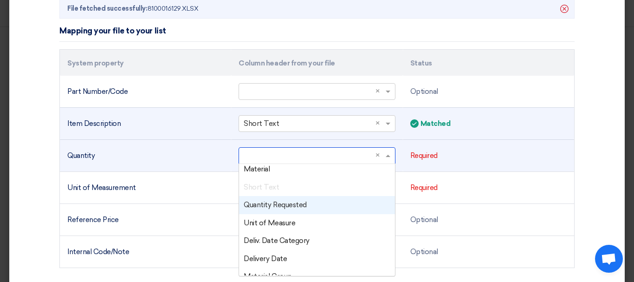
click at [284, 206] on font "Quantity Requested" at bounding box center [275, 204] width 63 height 8
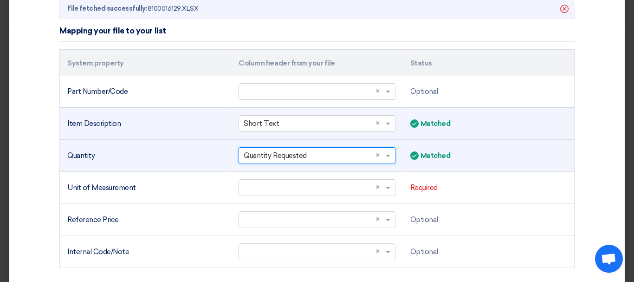
click at [333, 171] on td "Select a column... × Quantity Requested ×" at bounding box center [316, 155] width 171 height 32
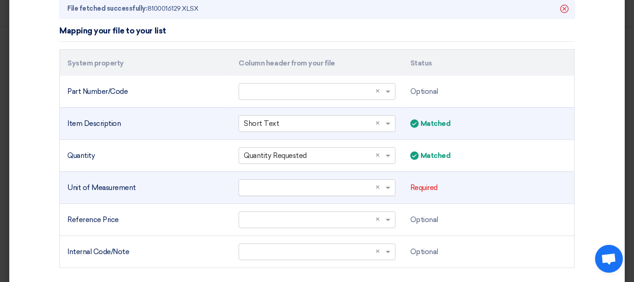
click at [327, 184] on input "text" at bounding box center [312, 187] width 137 height 15
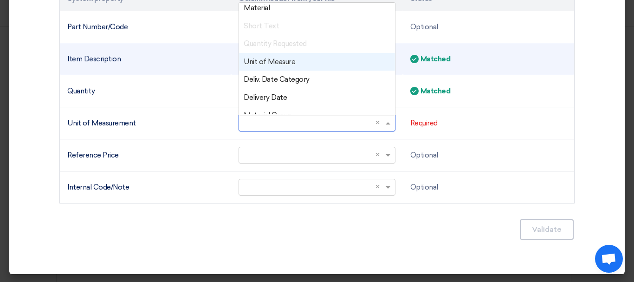
click at [273, 64] on font "Unit of Measure" at bounding box center [269, 62] width 51 height 8
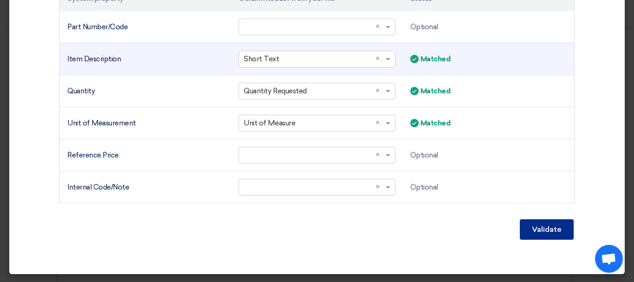
click at [535, 236] on button "Validate" at bounding box center [547, 229] width 54 height 20
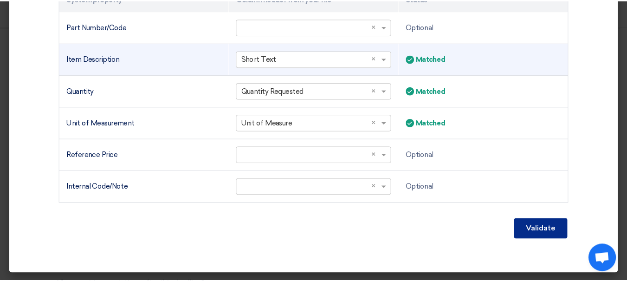
scroll to position [247, 0]
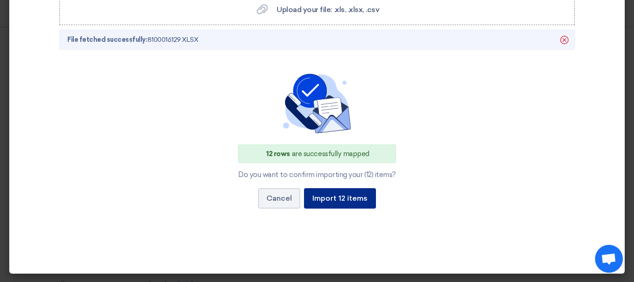
click at [350, 202] on font "Import 12 items" at bounding box center [339, 197] width 55 height 9
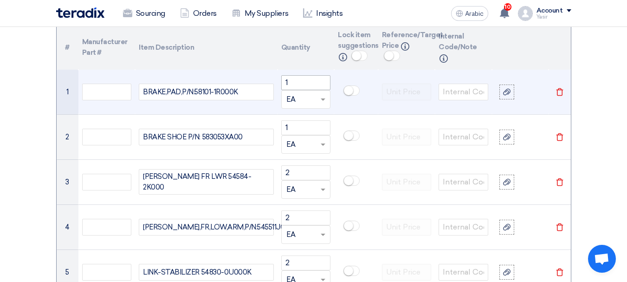
scroll to position [696, 0]
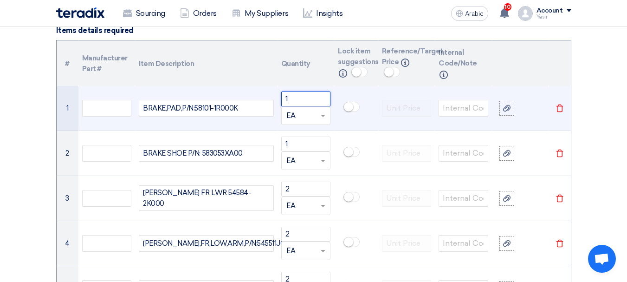
click at [294, 100] on input "1" at bounding box center [306, 98] width 50 height 15
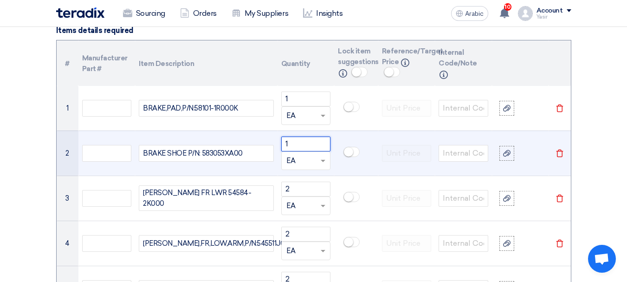
click at [298, 144] on input "1" at bounding box center [306, 143] width 50 height 15
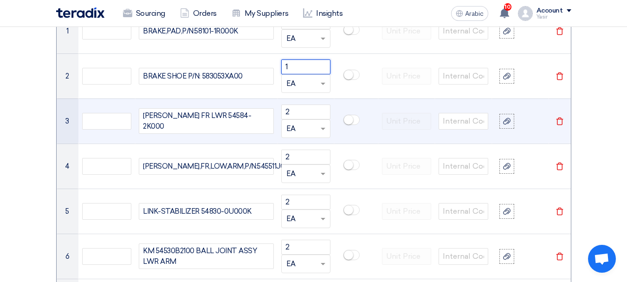
scroll to position [789, 0]
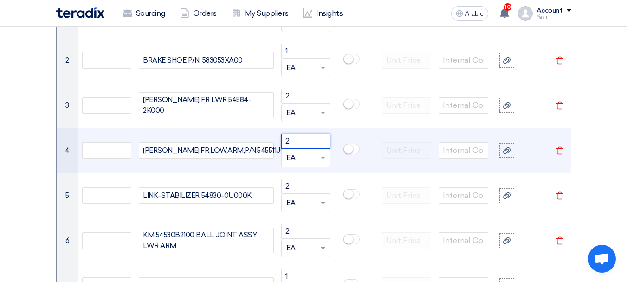
click at [297, 141] on input "2" at bounding box center [306, 141] width 50 height 15
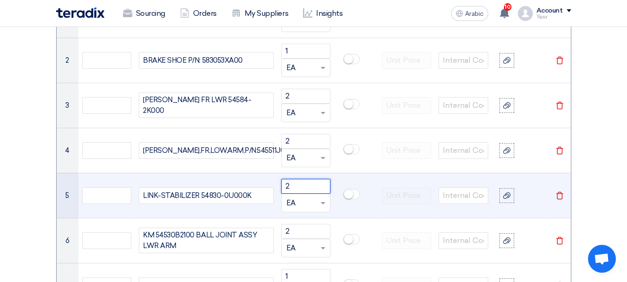
click at [303, 184] on input "2" at bounding box center [306, 186] width 50 height 15
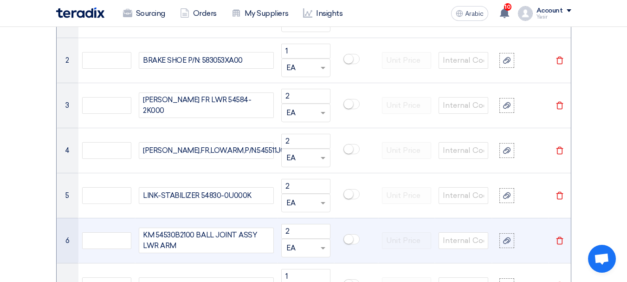
click at [302, 223] on td "2 Unit × EA" at bounding box center [305, 240] width 57 height 45
click at [301, 230] on input "2" at bounding box center [306, 231] width 50 height 15
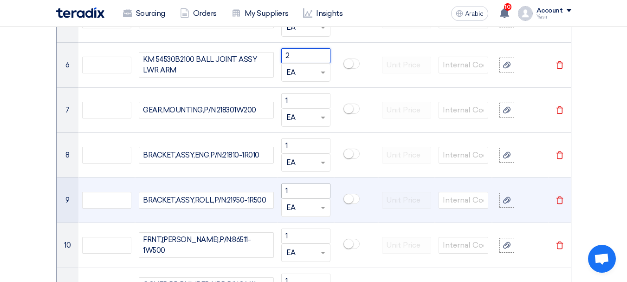
scroll to position [974, 0]
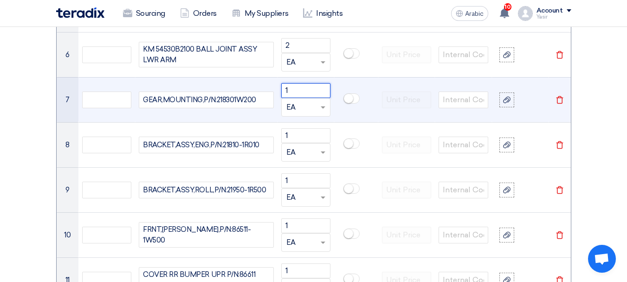
click at [304, 92] on input "1" at bounding box center [306, 90] width 50 height 15
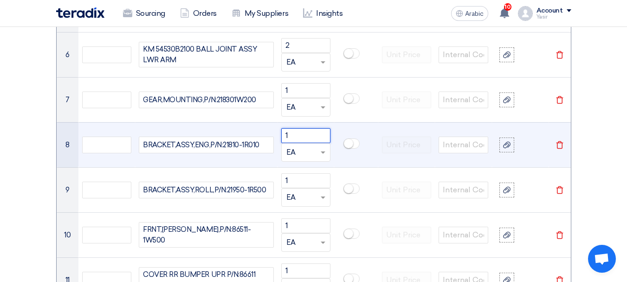
click at [304, 133] on input "1" at bounding box center [306, 135] width 50 height 15
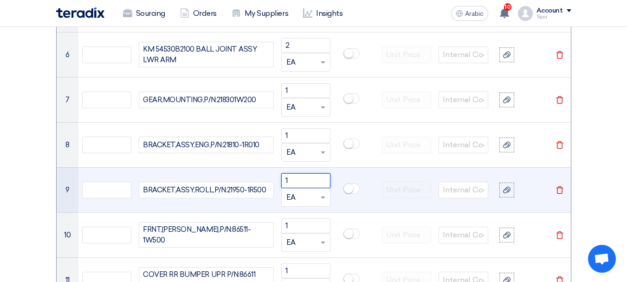
click at [303, 180] on input "1" at bounding box center [306, 180] width 50 height 15
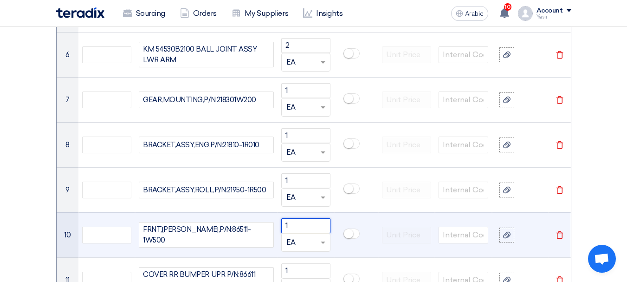
click at [300, 220] on input "1" at bounding box center [306, 225] width 50 height 15
click at [243, 234] on div "FRNT,[PERSON_NAME],P/N:86511-1W500" at bounding box center [206, 235] width 135 height 26
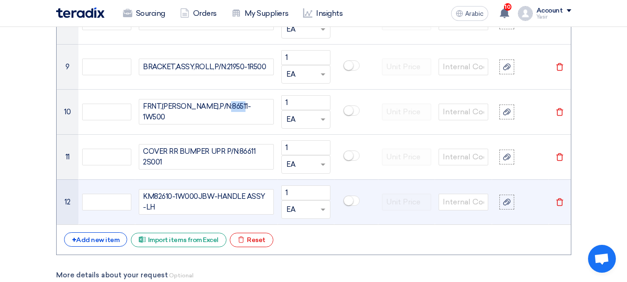
scroll to position [1113, 0]
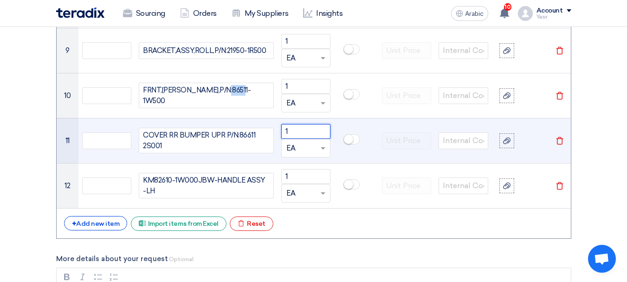
click at [297, 131] on input "1" at bounding box center [306, 131] width 50 height 15
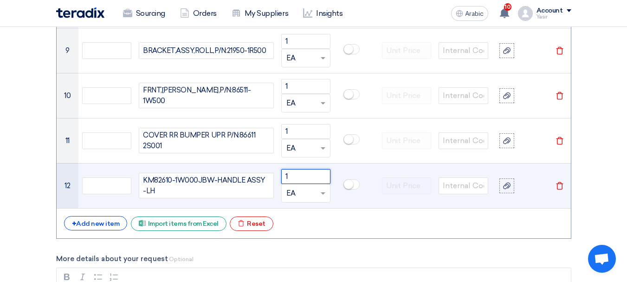
click at [298, 170] on input "1" at bounding box center [306, 176] width 50 height 15
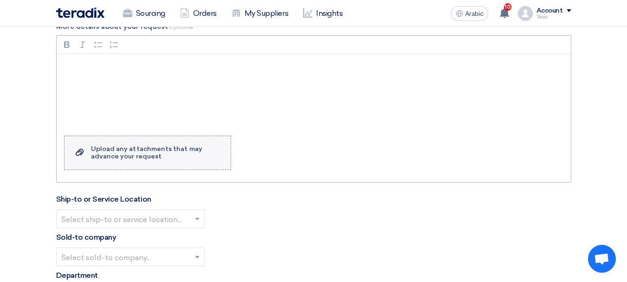
scroll to position [1438, 0]
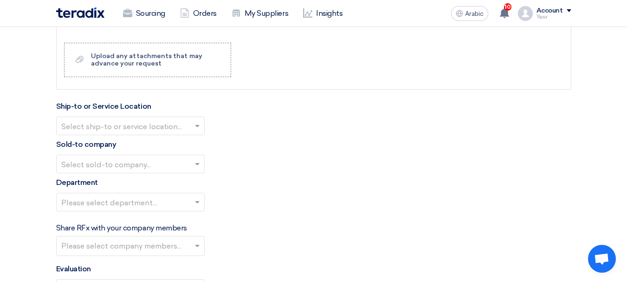
click at [157, 123] on input "text" at bounding box center [125, 126] width 129 height 15
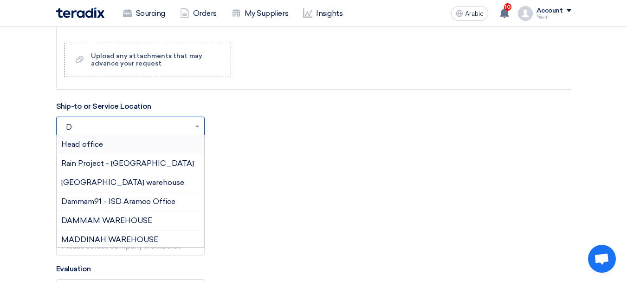
type input "DA"
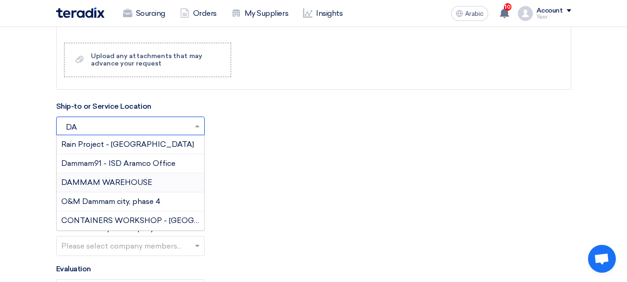
click at [123, 179] on font "DAMMAM WAREHOUSE" at bounding box center [106, 182] width 91 height 9
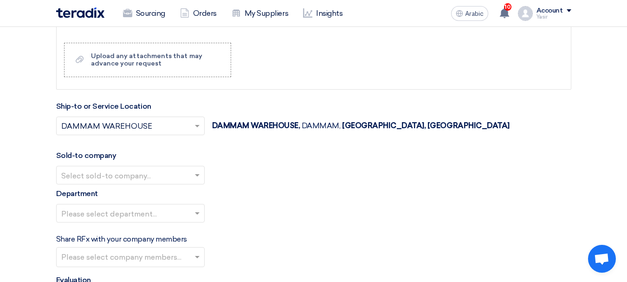
click at [141, 172] on input "text" at bounding box center [125, 175] width 129 height 15
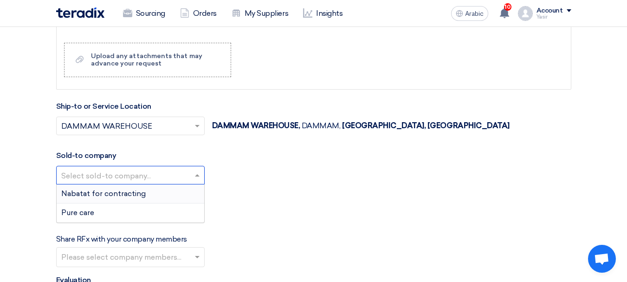
drag, startPoint x: 113, startPoint y: 193, endPoint x: 142, endPoint y: 198, distance: 29.7
click at [113, 193] on font "Nabatat for contracting" at bounding box center [103, 193] width 84 height 9
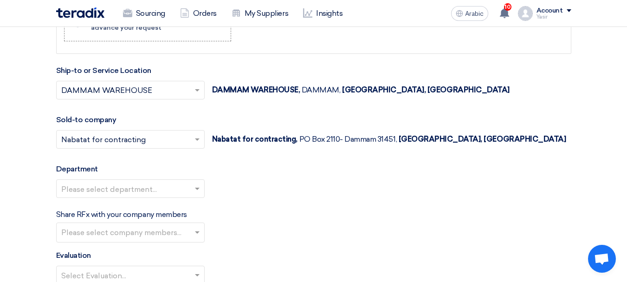
scroll to position [1484, 0]
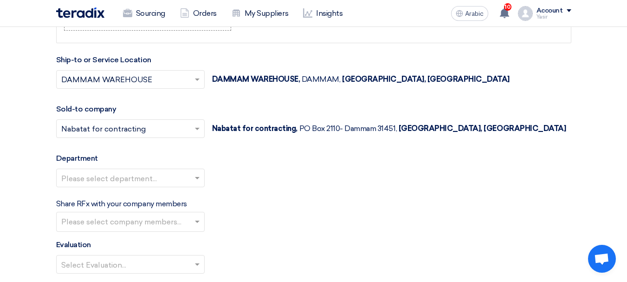
click at [153, 180] on input "text" at bounding box center [125, 178] width 129 height 15
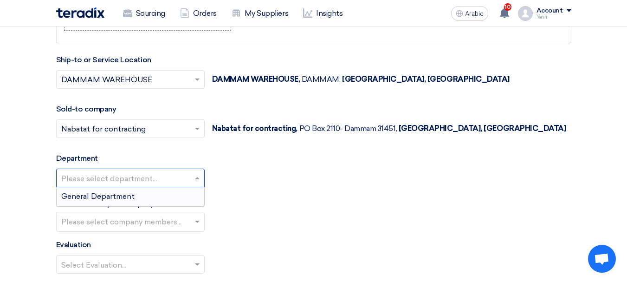
click at [123, 197] on font "General Department" at bounding box center [97, 196] width 73 height 9
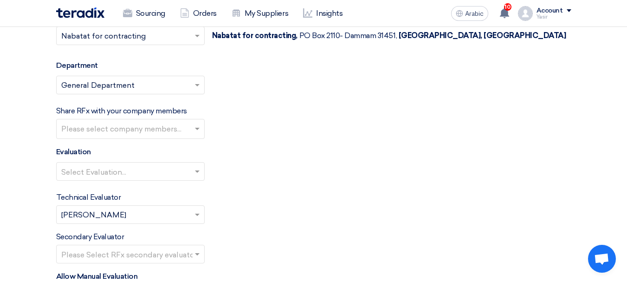
scroll to position [1624, 0]
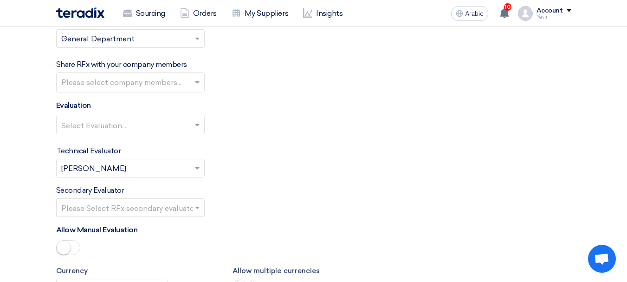
click at [129, 130] on input "text" at bounding box center [125, 125] width 129 height 15
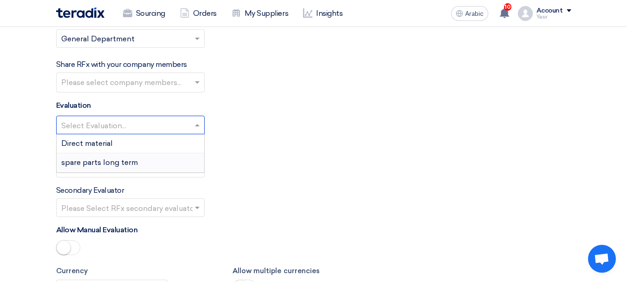
click at [98, 161] on font "spare parts long term" at bounding box center [99, 162] width 77 height 9
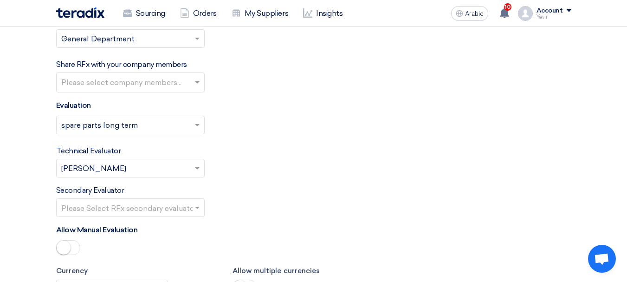
click at [137, 202] on input "text" at bounding box center [125, 207] width 129 height 15
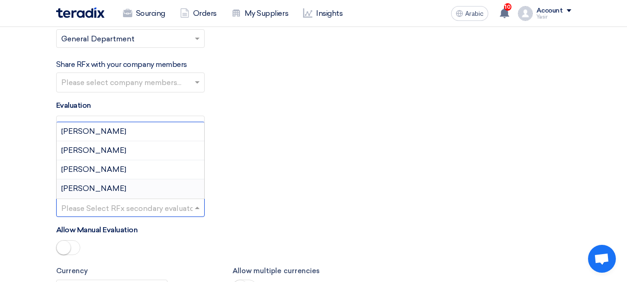
click at [89, 185] on div "[PERSON_NAME]" at bounding box center [131, 188] width 148 height 19
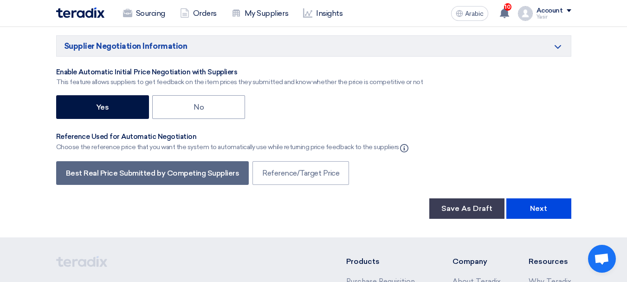
scroll to position [1995, 0]
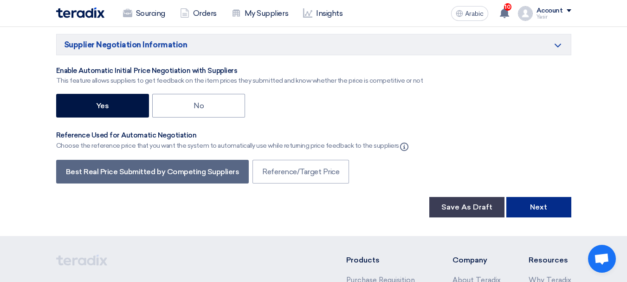
click at [525, 208] on button "Next" at bounding box center [538, 207] width 65 height 20
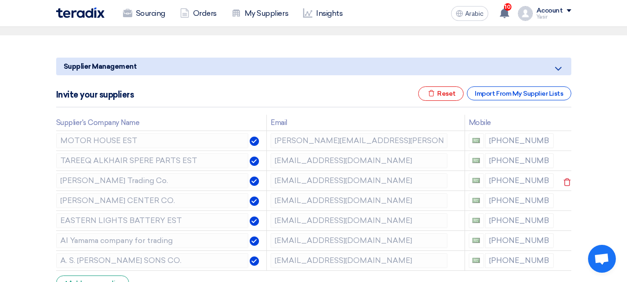
scroll to position [93, 0]
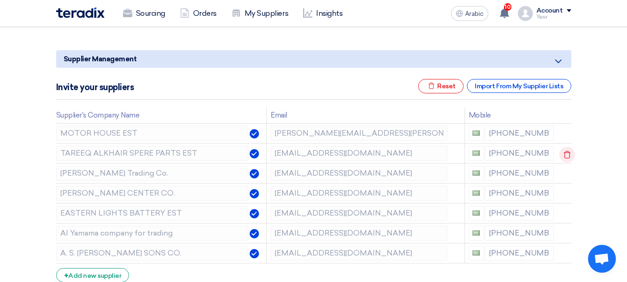
click at [0, 0] on icon at bounding box center [0, 0] width 0 height 0
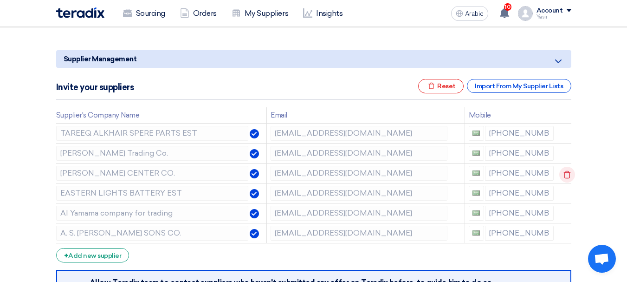
click at [566, 171] on use at bounding box center [567, 175] width 7 height 8
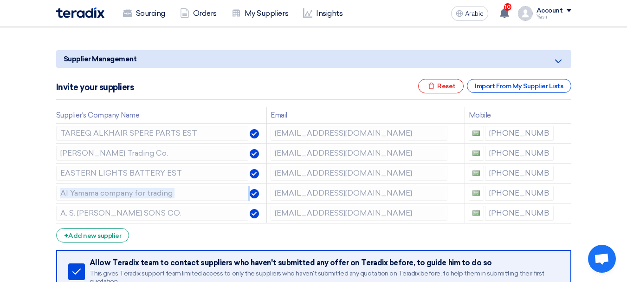
click at [0, 0] on use at bounding box center [0, 0] width 0 height 0
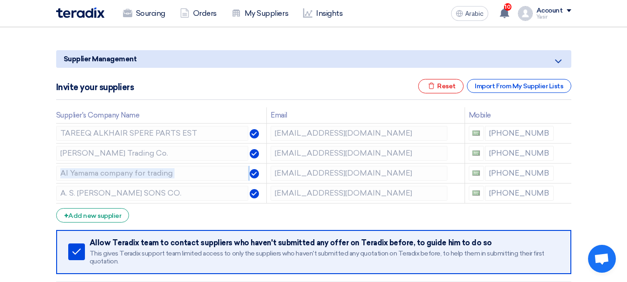
click at [0, 0] on use at bounding box center [0, 0] width 0 height 0
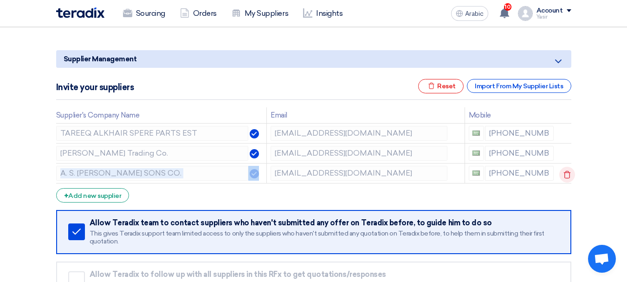
click at [565, 174] on icon at bounding box center [567, 175] width 16 height 16
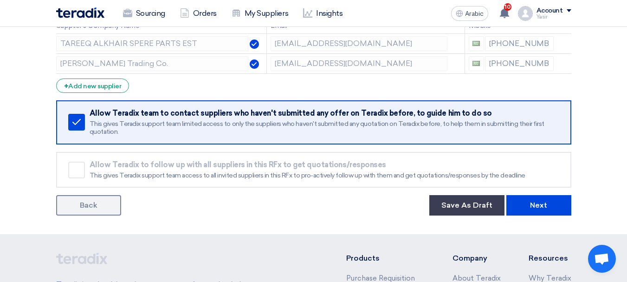
scroll to position [232, 0]
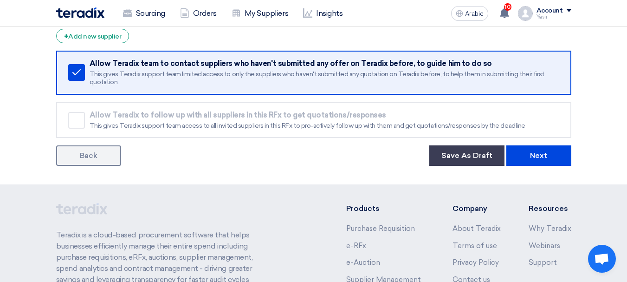
click at [525, 145] on form "Supplier Management Minimize/Maximize Category Invite your suppliers Excel file…" at bounding box center [313, 38] width 515 height 255
click at [525, 154] on button "Next" at bounding box center [538, 155] width 65 height 20
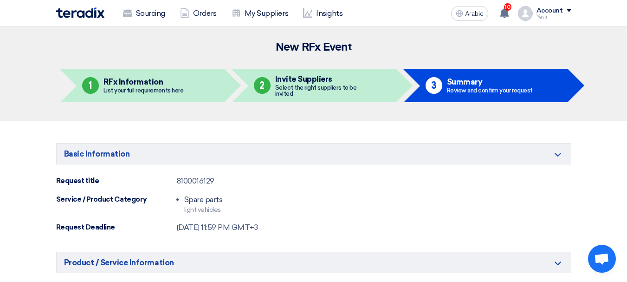
click at [196, 178] on font "8100016129" at bounding box center [196, 180] width 38 height 9
copy font "8100016129"
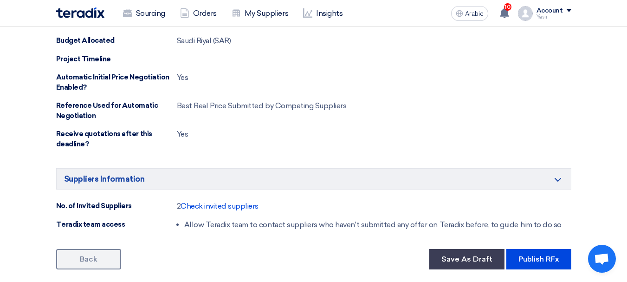
scroll to position [742, 0]
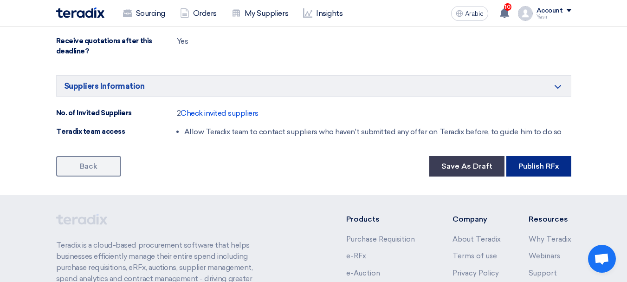
click at [527, 165] on font "Publish RFx" at bounding box center [538, 165] width 41 height 9
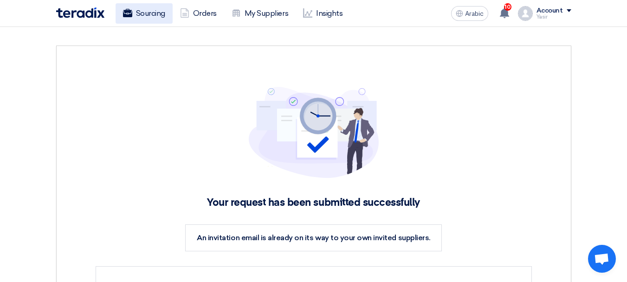
click at [151, 18] on font "Sourcing" at bounding box center [150, 13] width 29 height 11
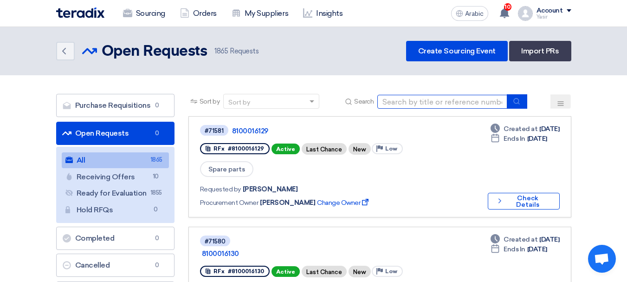
click at [437, 102] on input at bounding box center [442, 102] width 130 height 14
click at [440, 104] on input at bounding box center [442, 102] width 130 height 14
paste input "8100016136"
type input "8100016115"
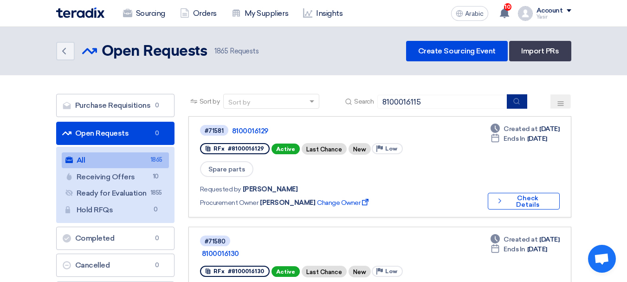
click at [526, 108] on button "submit" at bounding box center [517, 101] width 20 height 14
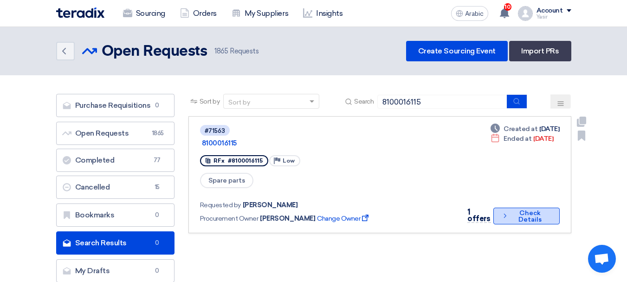
click at [539, 207] on button "Check details Check Details" at bounding box center [526, 215] width 66 height 17
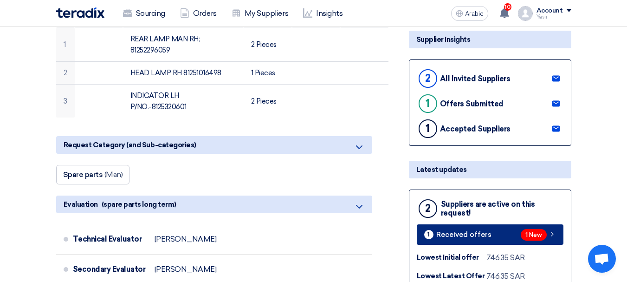
scroll to position [186, 0]
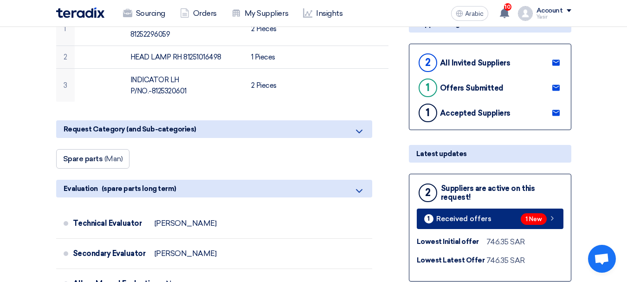
click at [535, 221] on font "1 New" at bounding box center [533, 219] width 17 height 7
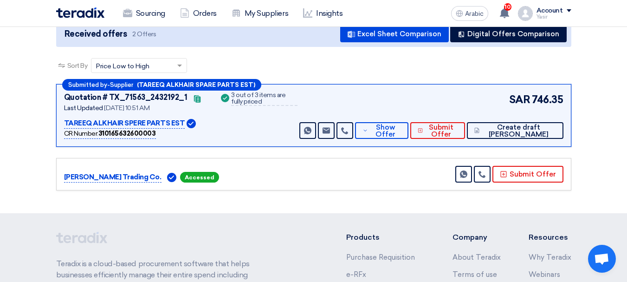
scroll to position [93, 0]
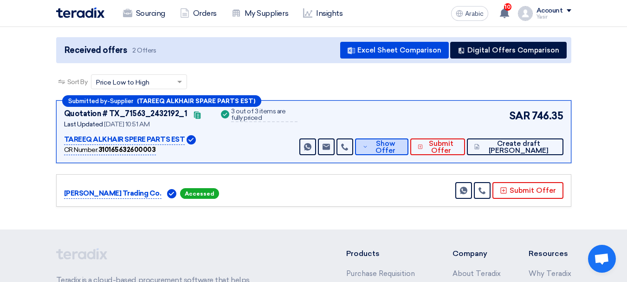
click at [395, 152] on font "Show Offer" at bounding box center [385, 146] width 20 height 15
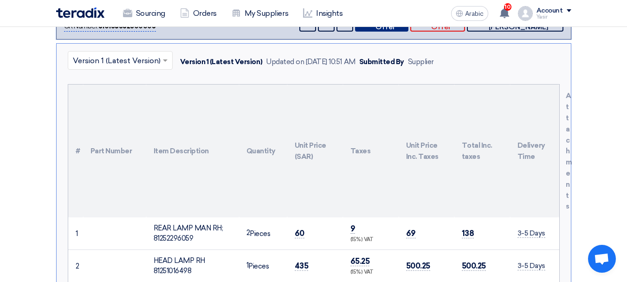
scroll to position [232, 0]
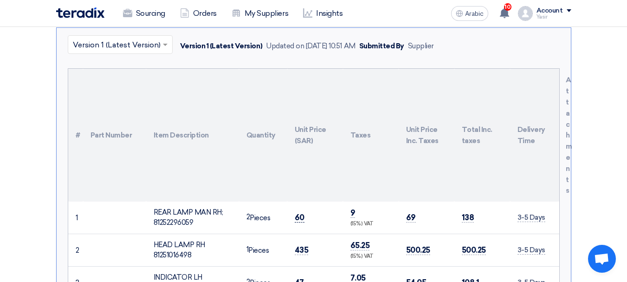
click at [303, 216] on font "60" at bounding box center [300, 216] width 10 height 9
click at [300, 222] on td "60" at bounding box center [315, 217] width 56 height 32
click at [299, 220] on font "60" at bounding box center [300, 216] width 10 height 9
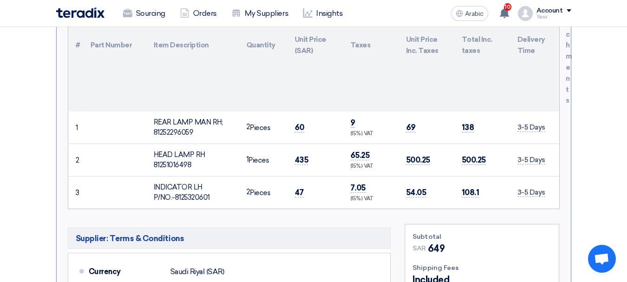
scroll to position [325, 0]
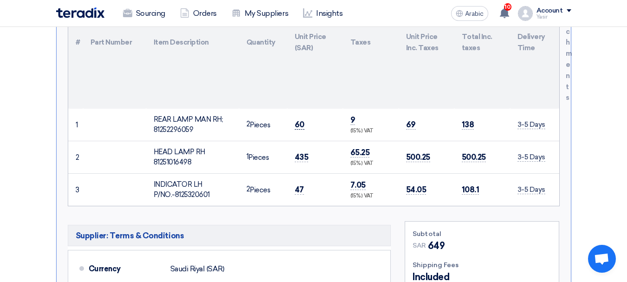
click at [299, 129] on span "60" at bounding box center [300, 125] width 10 height 10
click at [299, 126] on font "60" at bounding box center [300, 124] width 10 height 9
click at [303, 157] on font "435" at bounding box center [302, 156] width 14 height 9
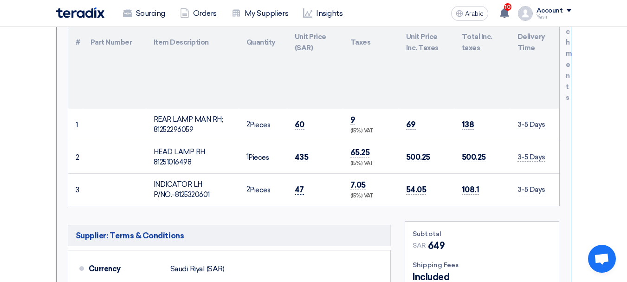
click at [297, 191] on font "47" at bounding box center [299, 189] width 9 height 9
click at [296, 190] on font "47" at bounding box center [299, 189] width 9 height 9
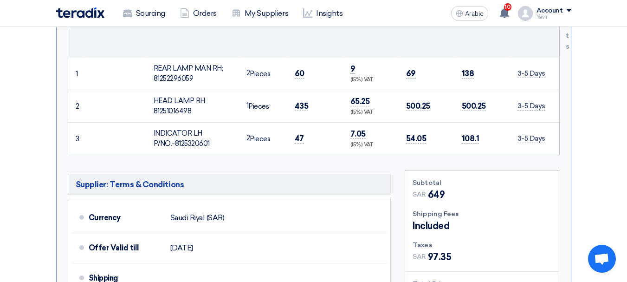
scroll to position [464, 0]
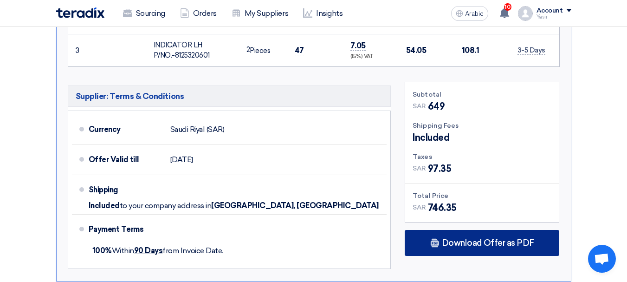
click at [488, 248] on div "Download Offer as PDF" at bounding box center [482, 243] width 154 height 26
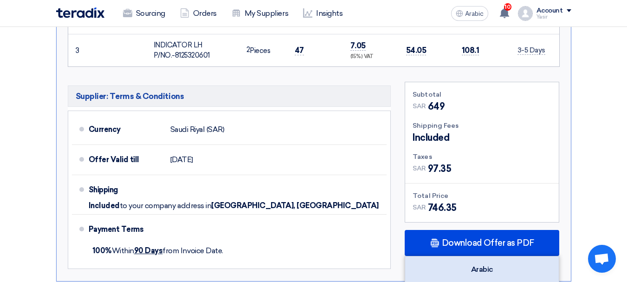
click at [498, 264] on div "Arabic" at bounding box center [482, 269] width 154 height 26
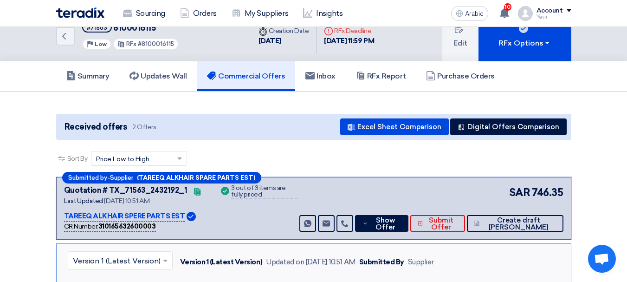
scroll to position [0, 0]
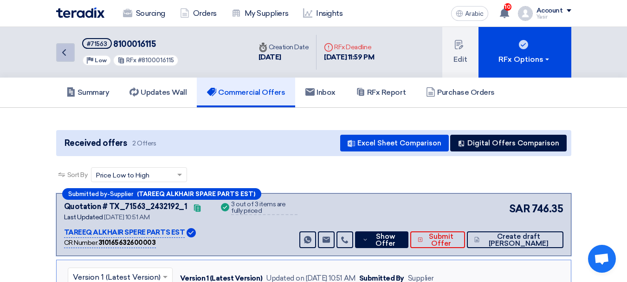
click at [63, 54] on icon "Back" at bounding box center [63, 52] width 11 height 11
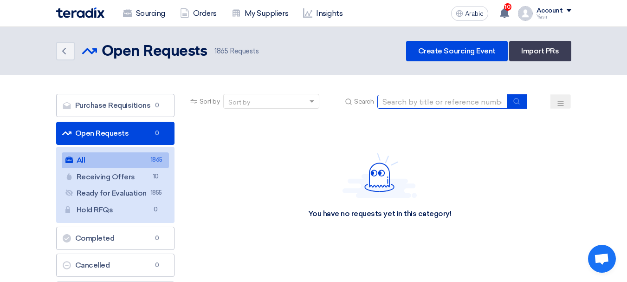
click at [394, 98] on input at bounding box center [442, 102] width 130 height 14
paste input "8100016136"
type input "8100016136"
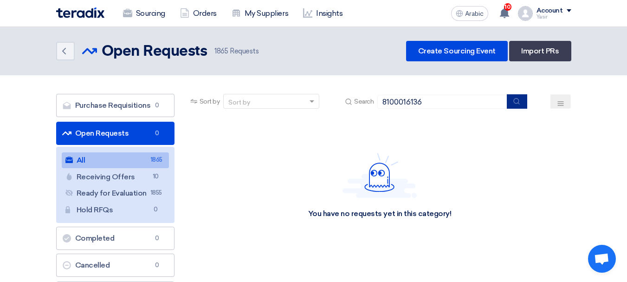
click at [510, 107] on button "submit" at bounding box center [517, 101] width 20 height 14
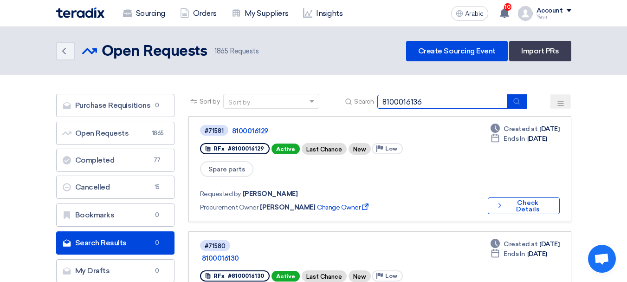
click at [506, 104] on input "8100016136" at bounding box center [442, 102] width 130 height 14
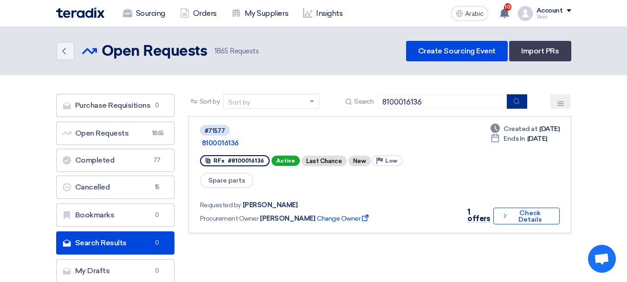
click at [515, 101] on icon "submit" at bounding box center [516, 100] width 7 height 7
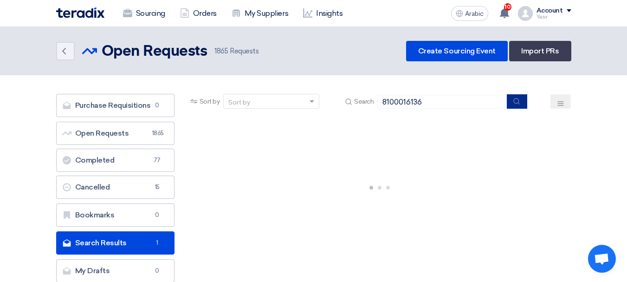
click at [514, 102] on icon "submit" at bounding box center [516, 100] width 7 height 7
click at [515, 102] on icon "submit" at bounding box center [516, 100] width 7 height 7
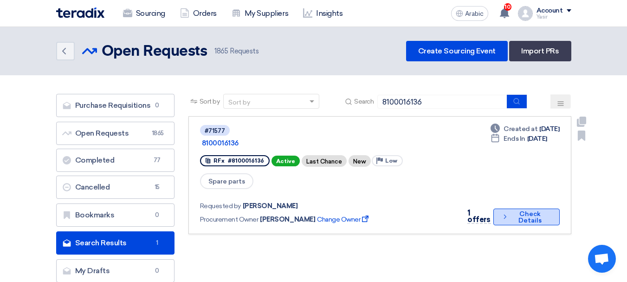
click at [532, 210] on font "Check Details" at bounding box center [529, 217] width 23 height 14
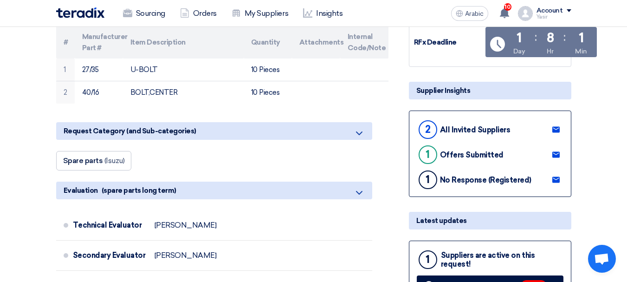
scroll to position [278, 0]
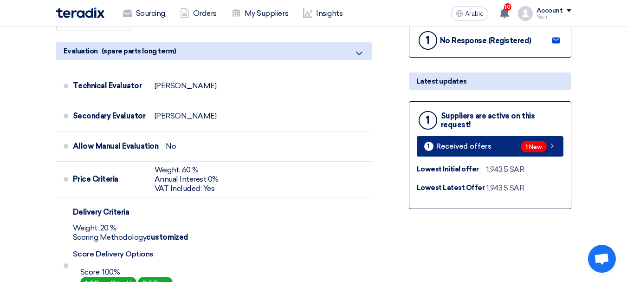
click at [560, 146] on link "1 Received offers 1 New" at bounding box center [490, 146] width 147 height 20
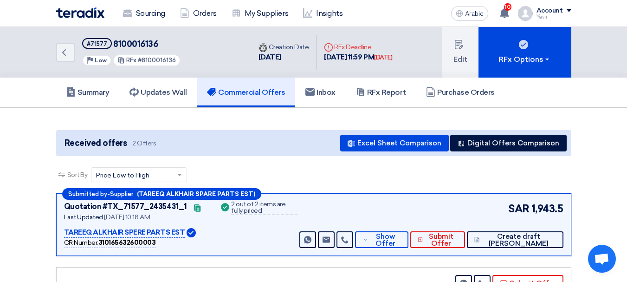
scroll to position [93, 0]
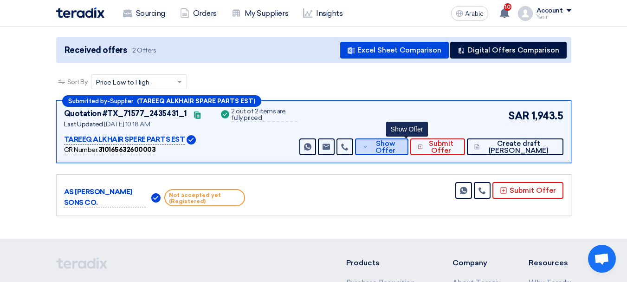
click at [395, 143] on font "Show Offer" at bounding box center [385, 146] width 20 height 15
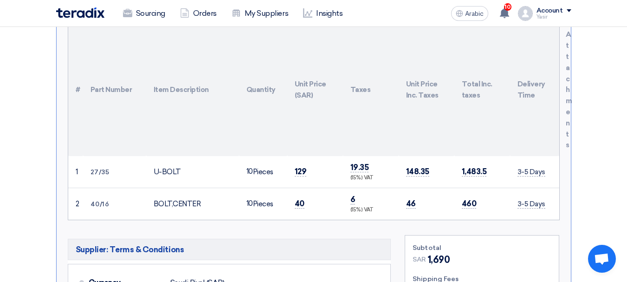
scroll to position [278, 0]
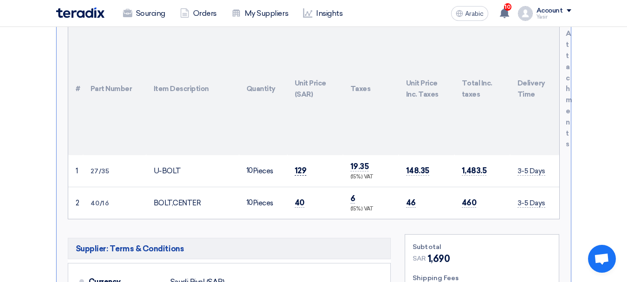
click at [305, 172] on font "129" at bounding box center [301, 170] width 12 height 9
click at [304, 171] on font "129" at bounding box center [301, 170] width 12 height 9
click at [302, 171] on font "129" at bounding box center [301, 170] width 12 height 9
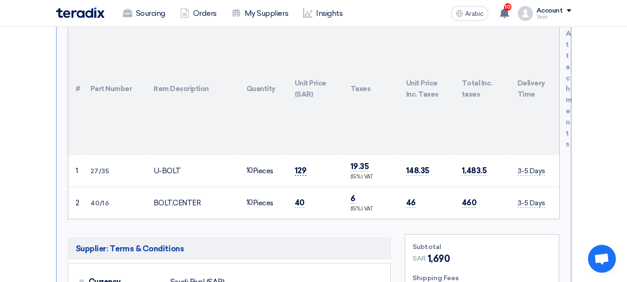
click at [302, 171] on font "129" at bounding box center [301, 170] width 12 height 9
click at [301, 200] on font "40" at bounding box center [300, 202] width 10 height 9
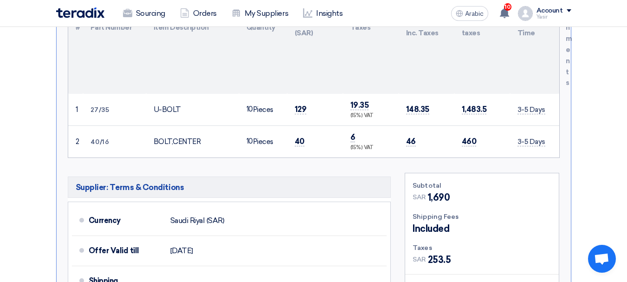
scroll to position [464, 0]
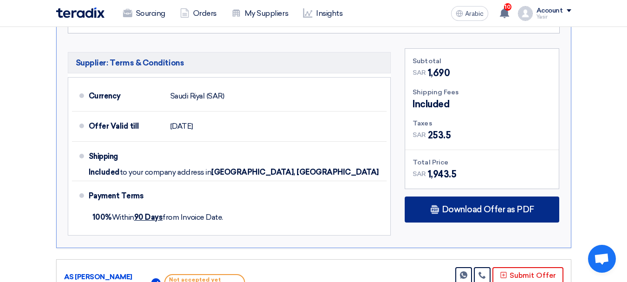
click at [493, 206] on font "Download Offer as PDF" at bounding box center [488, 209] width 92 height 10
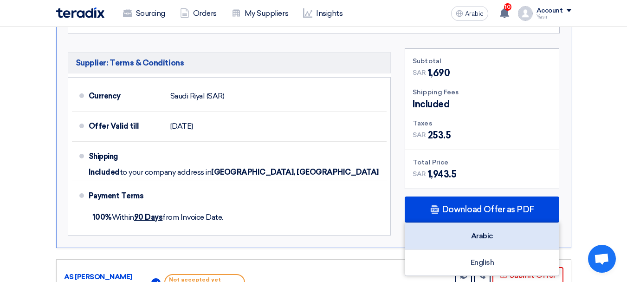
click at [480, 239] on font "Arabic" at bounding box center [482, 235] width 22 height 9
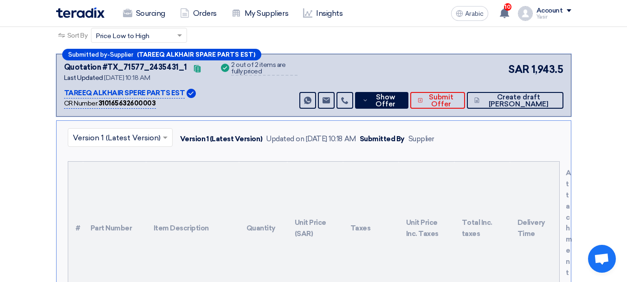
scroll to position [0, 0]
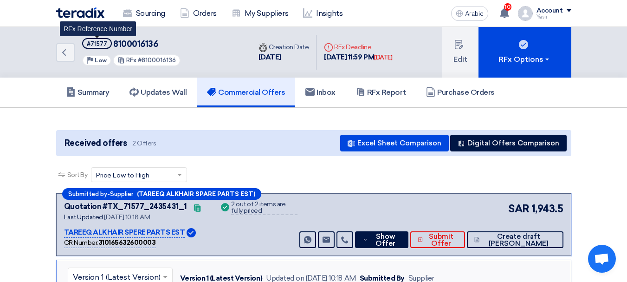
click at [99, 44] on font "#71577" at bounding box center [97, 43] width 20 height 7
copy font "71577"
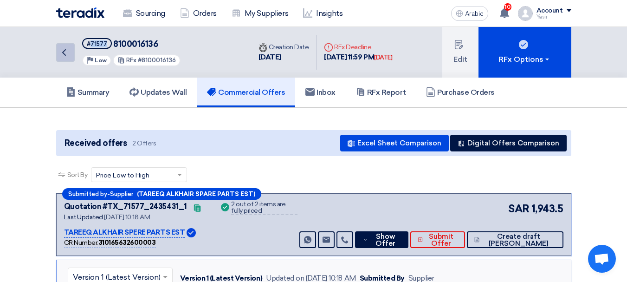
click at [60, 57] on icon "Back" at bounding box center [63, 52] width 11 height 11
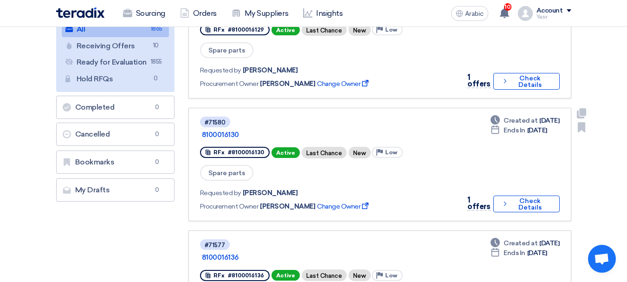
scroll to position [139, 0]
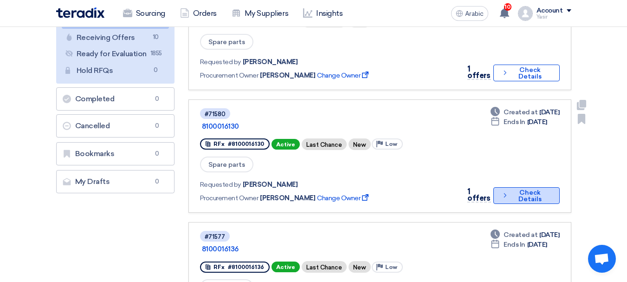
click at [514, 189] on font "Check Details" at bounding box center [529, 195] width 39 height 13
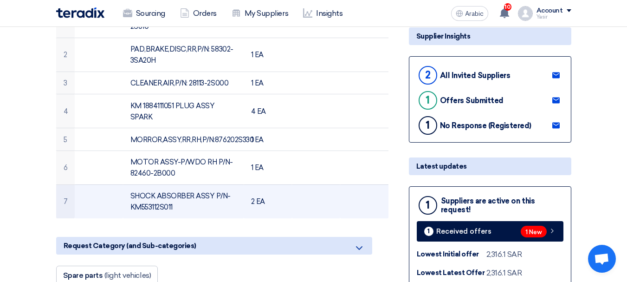
scroll to position [232, 0]
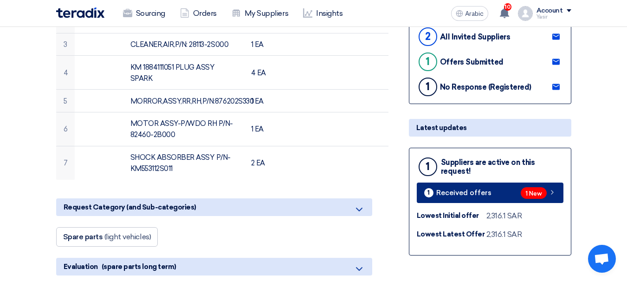
click at [546, 194] on span "1 New" at bounding box center [533, 193] width 26 height 12
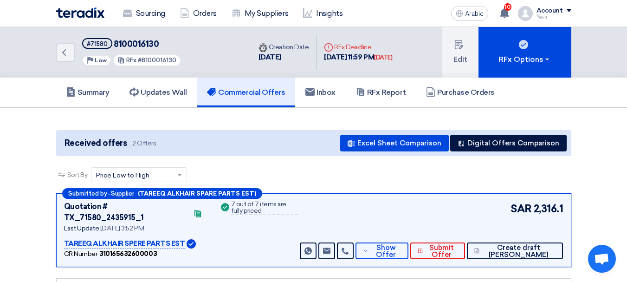
scroll to position [93, 0]
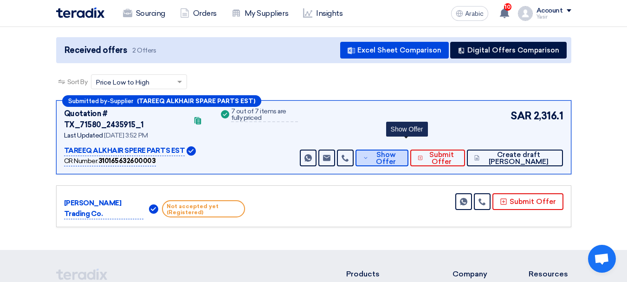
click at [396, 150] on font "Show Offer" at bounding box center [386, 157] width 20 height 15
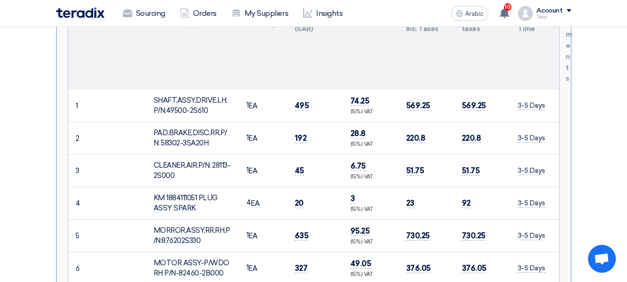
scroll to position [418, 0]
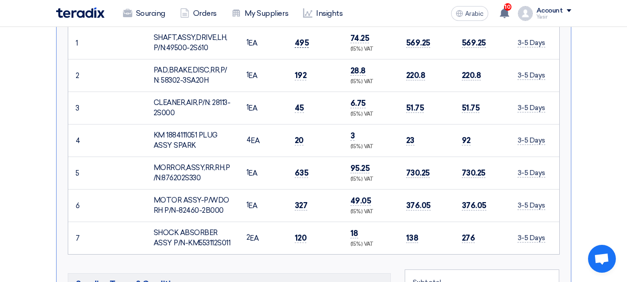
click at [301, 38] on font "495" at bounding box center [302, 42] width 14 height 9
click at [295, 71] on font "192" at bounding box center [301, 75] width 12 height 9
click at [292, 98] on td "45" at bounding box center [315, 107] width 56 height 32
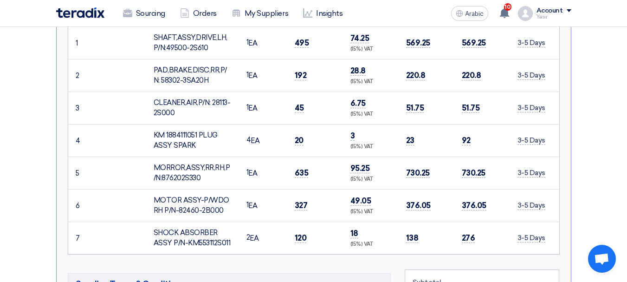
click at [292, 98] on td "45" at bounding box center [315, 107] width 56 height 32
click at [295, 135] on font "20" at bounding box center [299, 139] width 9 height 9
click at [300, 168] on font "635" at bounding box center [302, 172] width 14 height 9
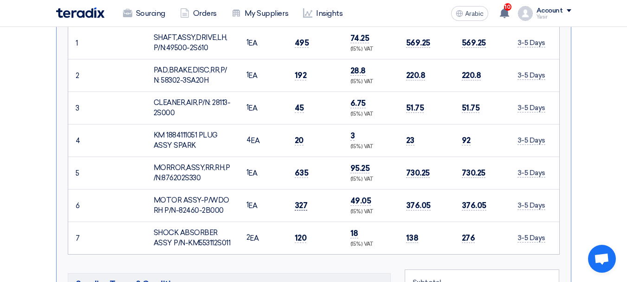
click at [301, 200] on font "327" at bounding box center [301, 204] width 13 height 9
click at [303, 233] on font "120" at bounding box center [301, 237] width 12 height 9
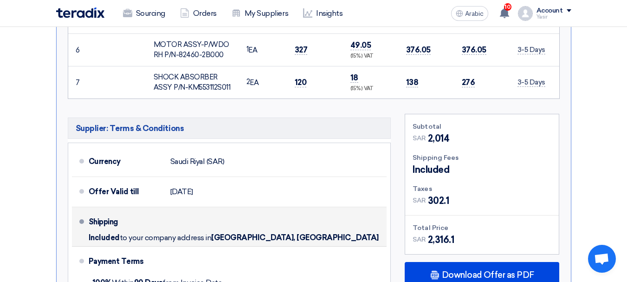
scroll to position [557, 0]
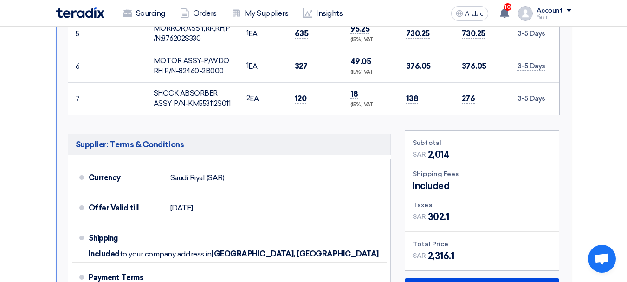
click at [432, 149] on font "2,014" at bounding box center [439, 154] width 22 height 11
click at [436, 211] on font "302.1" at bounding box center [438, 216] width 21 height 11
drag, startPoint x: 436, startPoint y: 204, endPoint x: 469, endPoint y: 258, distance: 63.3
click at [436, 211] on font "302.1" at bounding box center [438, 216] width 21 height 11
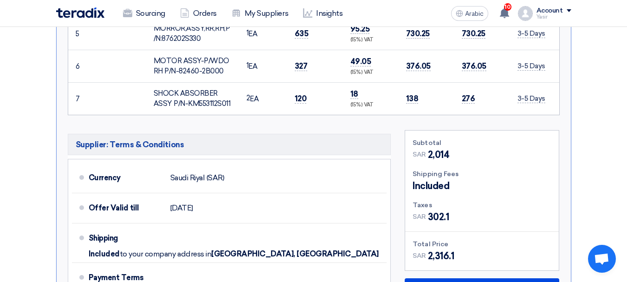
scroll to position [603, 0]
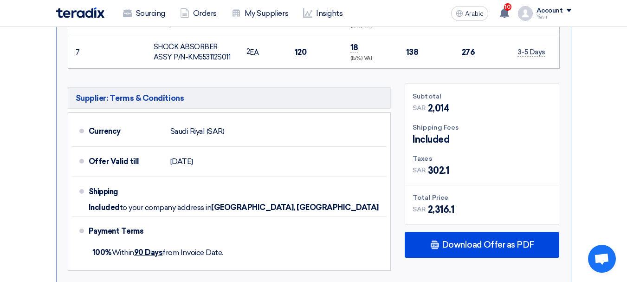
click at [442, 204] on font "2,316.1" at bounding box center [441, 209] width 26 height 11
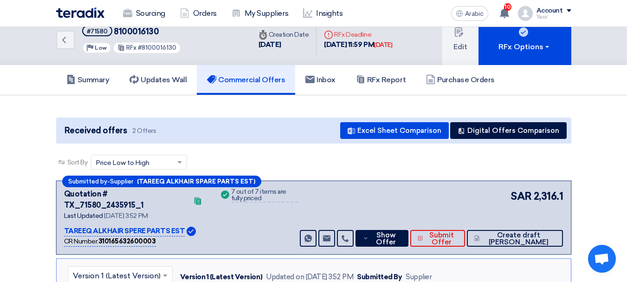
scroll to position [0, 0]
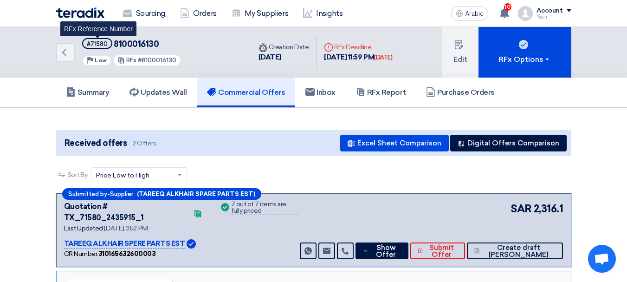
click at [104, 44] on font "#71580" at bounding box center [97, 43] width 21 height 7
copy font "71580"
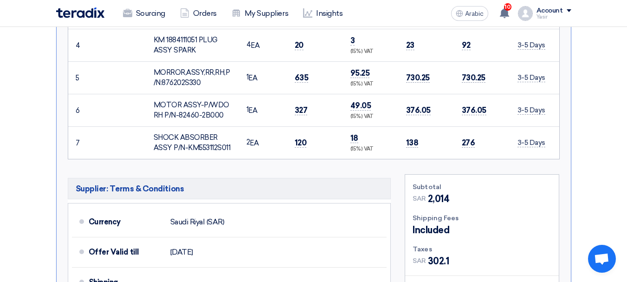
scroll to position [603, 0]
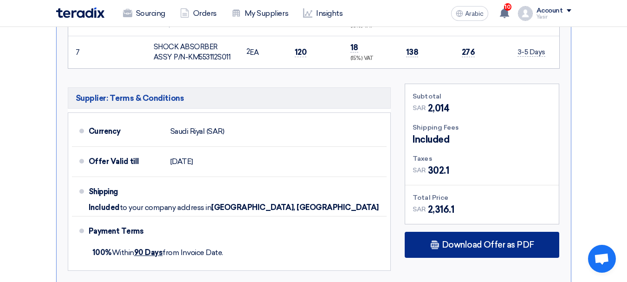
click at [465, 239] on font "Download Offer as PDF" at bounding box center [488, 244] width 92 height 10
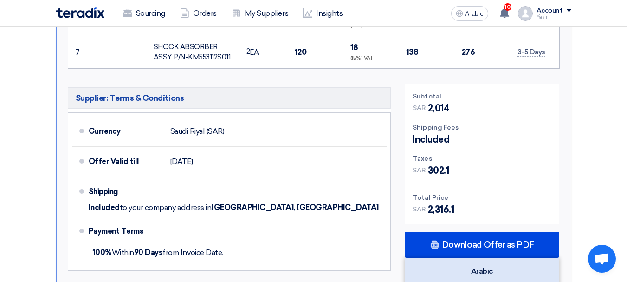
click at [463, 259] on div "Arabic" at bounding box center [482, 271] width 154 height 26
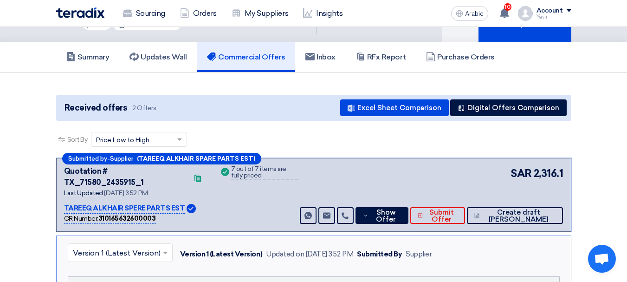
scroll to position [0, 0]
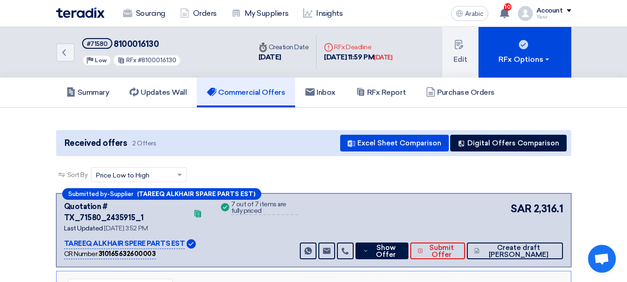
click at [71, 63] on div "Back #71580 8100016130 Priority Low RFx #8100016130" at bounding box center [153, 52] width 195 height 51
click at [63, 52] on use at bounding box center [64, 52] width 4 height 6
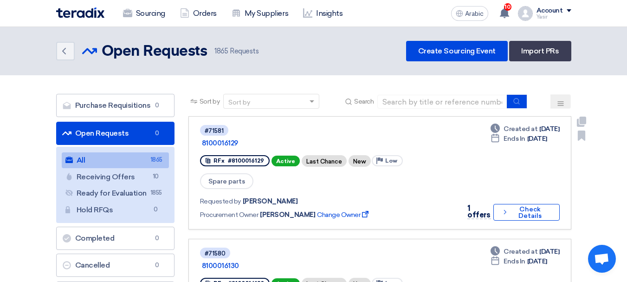
click at [539, 207] on div "1 offers Check details Check Details" at bounding box center [510, 212] width 98 height 19
click at [534, 205] on font "Check Details" at bounding box center [529, 212] width 23 height 14
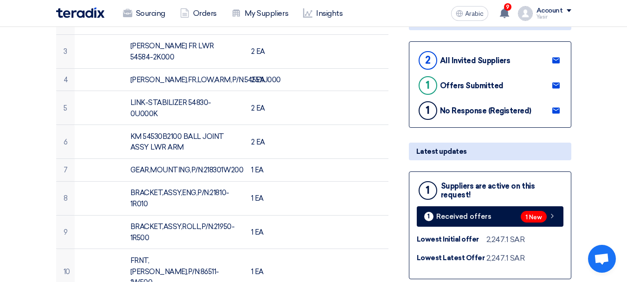
scroll to position [186, 0]
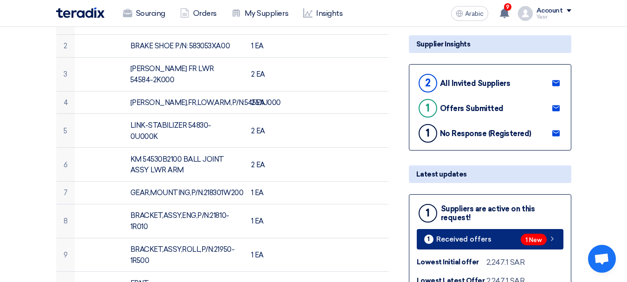
click at [520, 240] on span "1 New" at bounding box center [533, 239] width 26 height 12
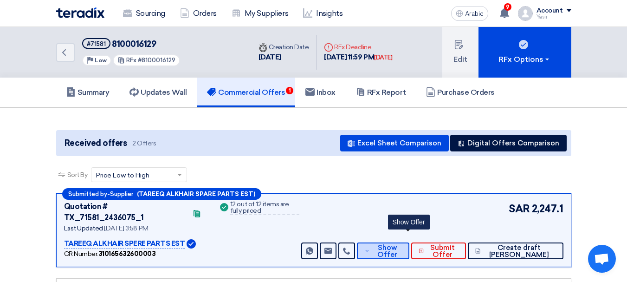
click at [397, 243] on font "Show Offer" at bounding box center [387, 250] width 20 height 15
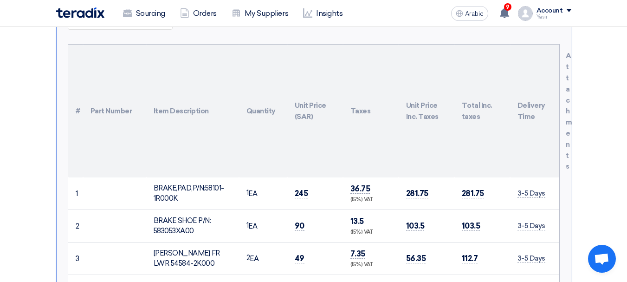
scroll to position [325, 0]
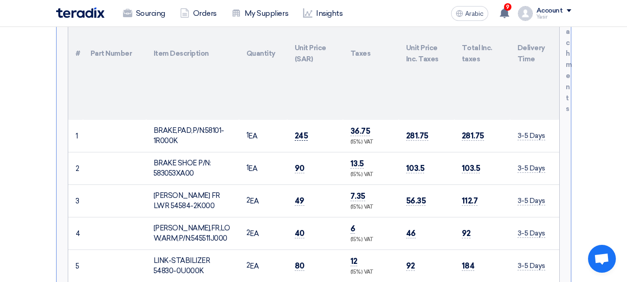
click at [305, 131] on font "245" at bounding box center [301, 135] width 13 height 9
click at [306, 155] on td "90" at bounding box center [315, 168] width 56 height 32
click at [305, 155] on td "90" at bounding box center [315, 168] width 56 height 32
click at [303, 163] on font "90" at bounding box center [300, 167] width 10 height 9
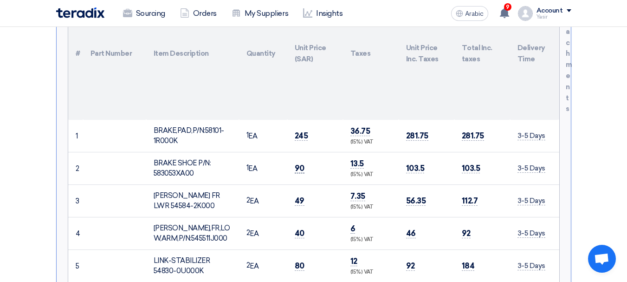
click at [303, 163] on font "90" at bounding box center [300, 167] width 10 height 9
click at [302, 163] on font "90" at bounding box center [300, 167] width 10 height 9
drag, startPoint x: 302, startPoint y: 156, endPoint x: 331, endPoint y: 163, distance: 30.0
click at [301, 163] on font "90" at bounding box center [300, 167] width 10 height 9
click at [298, 163] on font "90" at bounding box center [300, 167] width 10 height 9
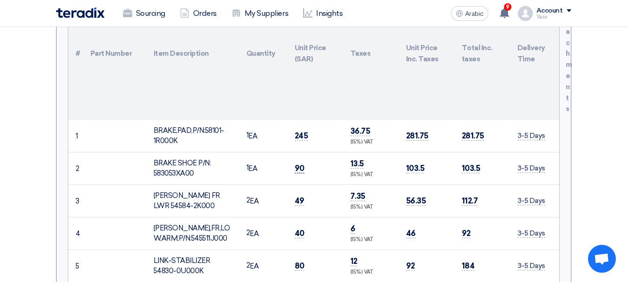
click at [298, 163] on font "90" at bounding box center [300, 167] width 10 height 9
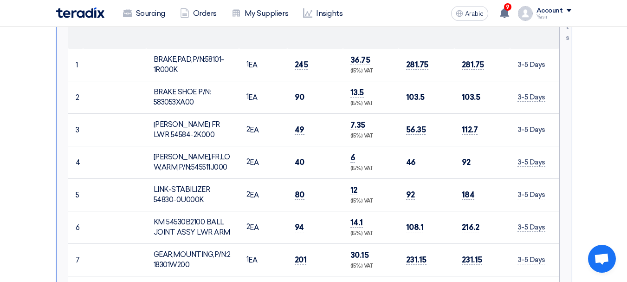
scroll to position [418, 0]
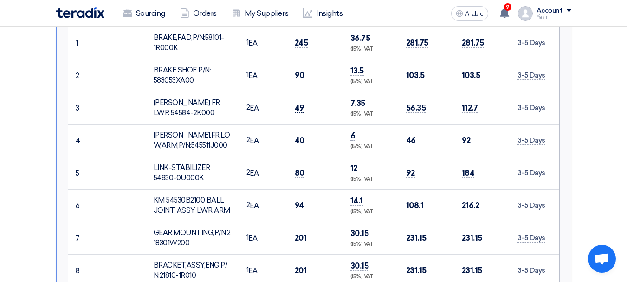
click at [295, 103] on font "49" at bounding box center [300, 107] width 10 height 9
drag, startPoint x: 295, startPoint y: 92, endPoint x: 310, endPoint y: 128, distance: 38.4
click at [295, 103] on font "49" at bounding box center [300, 107] width 10 height 9
click at [296, 135] on font "40" at bounding box center [300, 139] width 10 height 9
click at [295, 135] on font "40" at bounding box center [300, 139] width 10 height 9
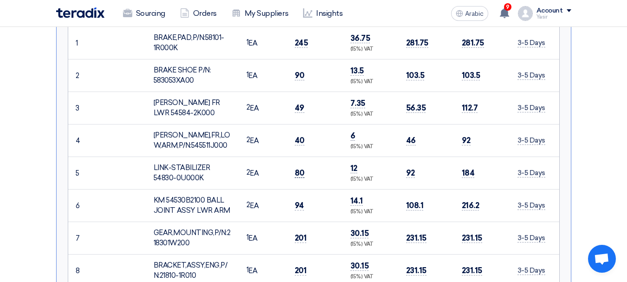
click at [295, 168] on font "80" at bounding box center [300, 172] width 10 height 9
click at [296, 200] on font "94" at bounding box center [299, 204] width 9 height 9
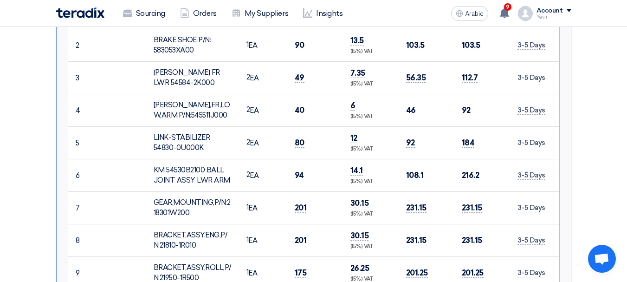
scroll to position [464, 0]
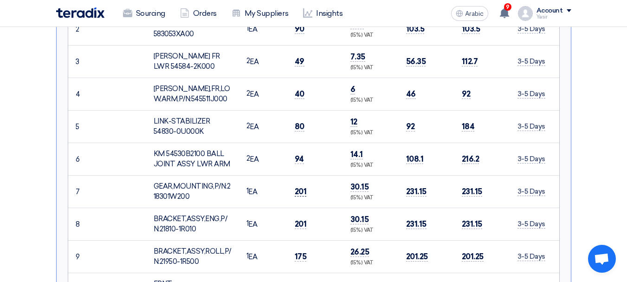
click at [302, 186] on span "201" at bounding box center [301, 191] width 12 height 10
click at [299, 219] on font "201" at bounding box center [301, 223] width 12 height 9
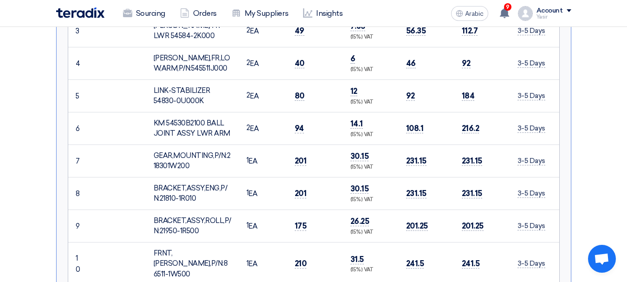
scroll to position [510, 0]
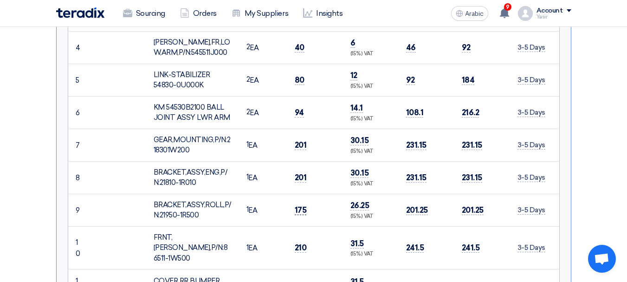
click at [300, 205] on font "175" at bounding box center [301, 209] width 12 height 9
click at [302, 243] on font "210" at bounding box center [301, 247] width 12 height 9
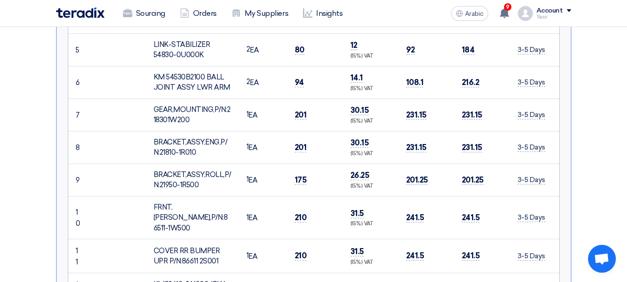
scroll to position [557, 0]
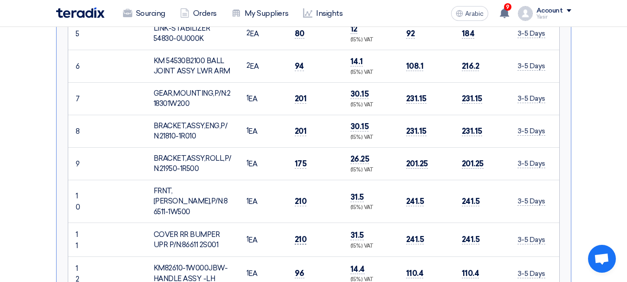
click at [302, 234] on font "210" at bounding box center [301, 238] width 12 height 9
click at [296, 268] on font "96" at bounding box center [300, 272] width 10 height 9
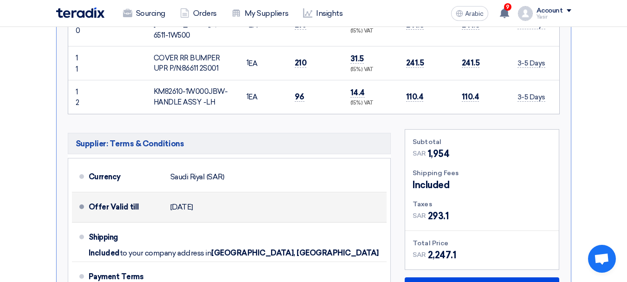
scroll to position [789, 0]
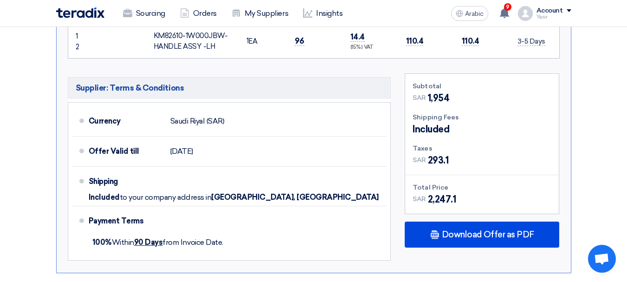
drag, startPoint x: 465, startPoint y: 84, endPoint x: 495, endPoint y: 85, distance: 29.7
click at [495, 85] on div "Subtotal SAR 1,954 Shipping Fees Included Taxes SAR" at bounding box center [482, 144] width 154 height 140
click at [439, 92] on font "1,954" at bounding box center [439, 97] width 22 height 11
click at [434, 92] on font "1,954" at bounding box center [439, 97] width 22 height 11
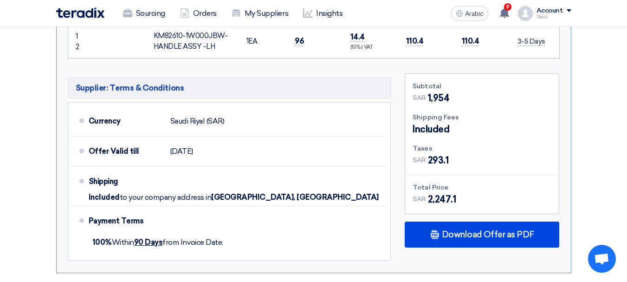
click at [434, 92] on font "1,954" at bounding box center [439, 97] width 22 height 11
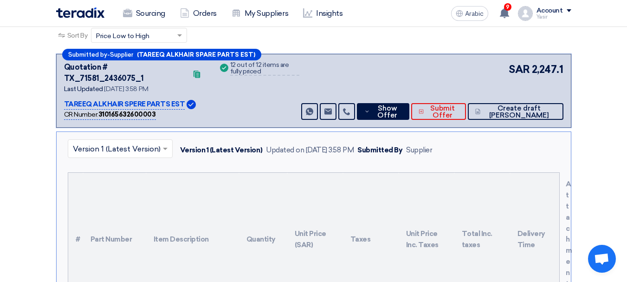
scroll to position [0, 0]
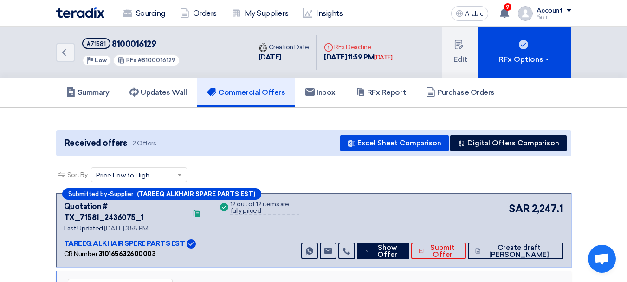
click at [134, 42] on font "8100016129" at bounding box center [134, 44] width 44 height 10
copy font "8100016129"
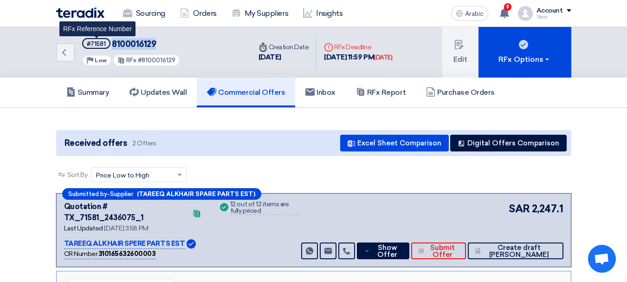
click at [85, 39] on span "#71581" at bounding box center [96, 43] width 28 height 11
click at [105, 45] on font "#71581" at bounding box center [96, 43] width 19 height 7
click at [99, 45] on font "#71581" at bounding box center [96, 43] width 19 height 7
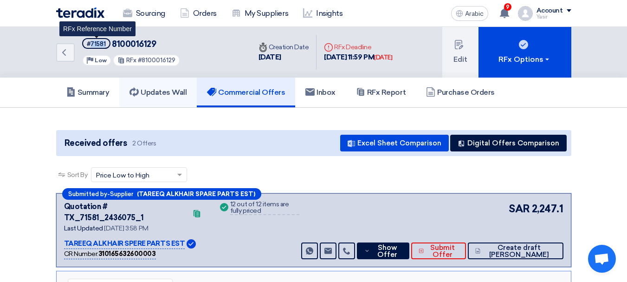
copy font "71581"
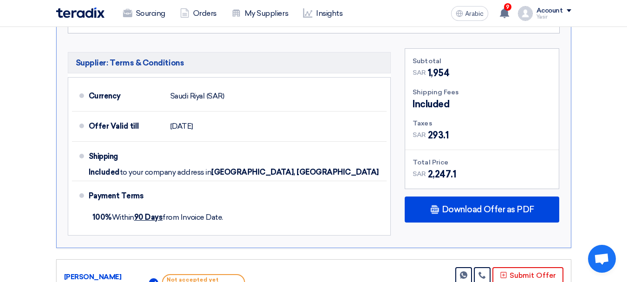
scroll to position [835, 0]
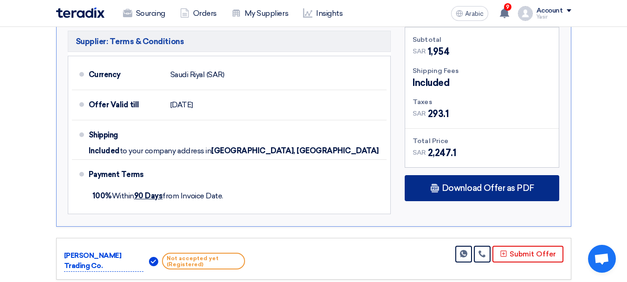
click at [480, 180] on div "Download Offer as PDF" at bounding box center [482, 188] width 154 height 26
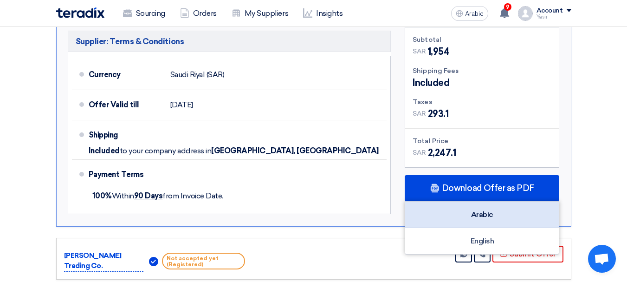
click at [490, 201] on div "Arabic" at bounding box center [482, 214] width 154 height 26
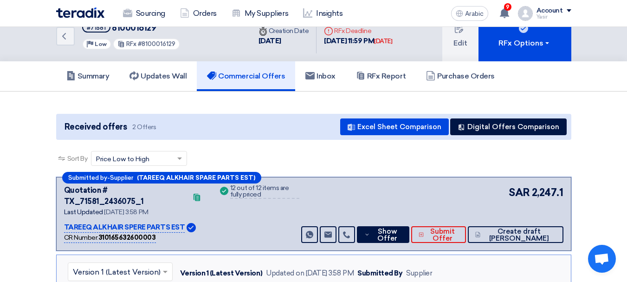
scroll to position [0, 0]
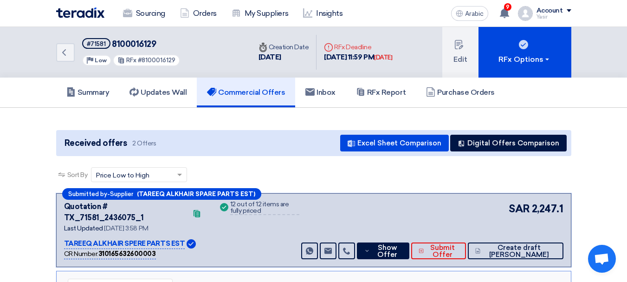
click at [78, 54] on div "Back #71581 8100016129 Priority Low RFx #8100016129" at bounding box center [153, 52] width 195 height 51
click at [71, 54] on link "Back" at bounding box center [65, 52] width 19 height 19
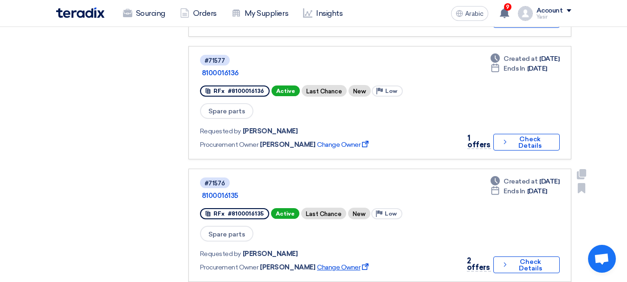
scroll to position [325, 0]
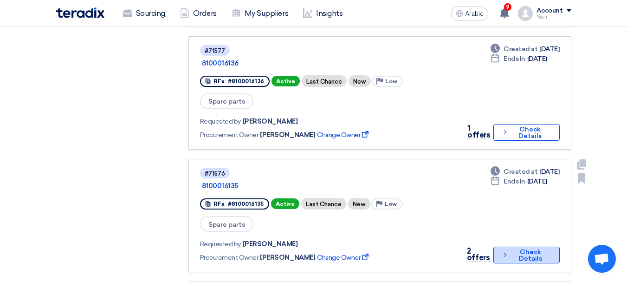
click at [523, 248] on font "Check Details" at bounding box center [530, 255] width 23 height 14
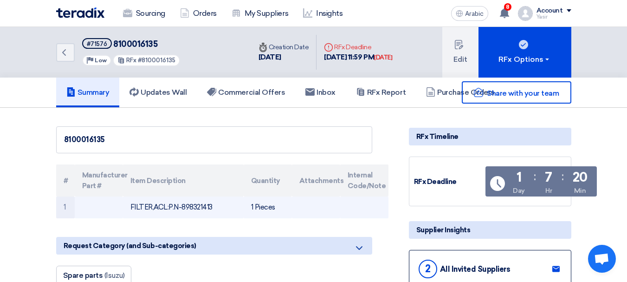
click at [330, 214] on td at bounding box center [316, 207] width 48 height 22
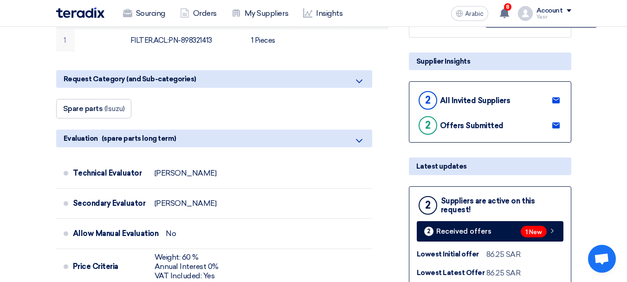
scroll to position [186, 0]
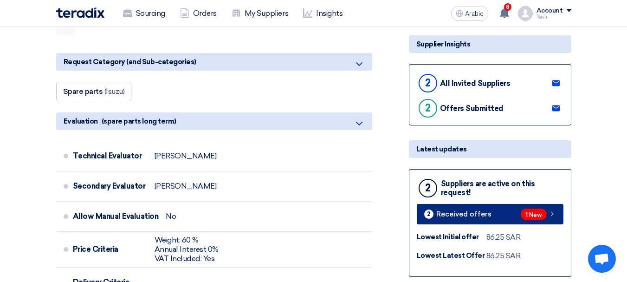
click at [532, 216] on font "1 New" at bounding box center [533, 214] width 17 height 7
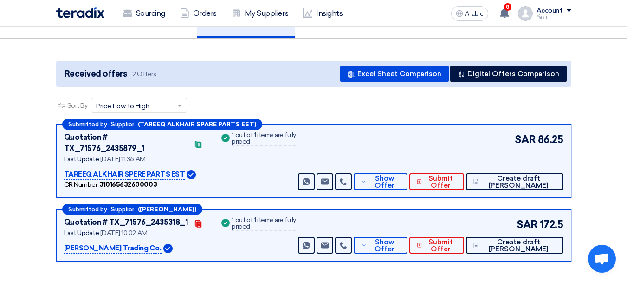
scroll to position [93, 0]
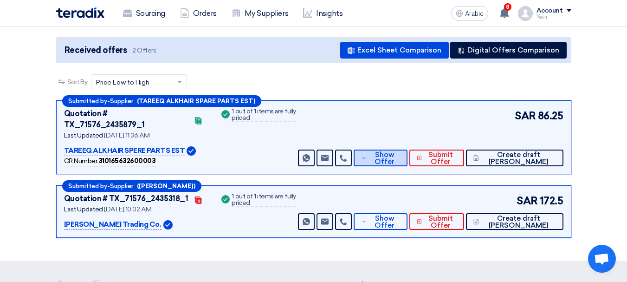
click at [394, 151] on font "Show Offer" at bounding box center [384, 157] width 20 height 15
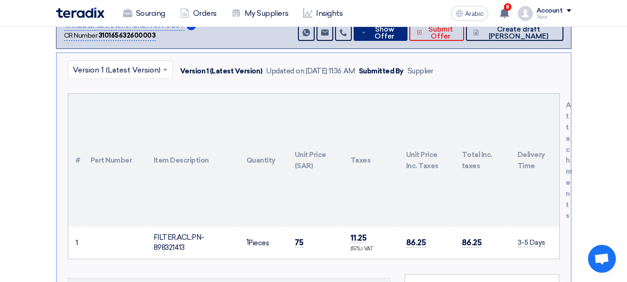
scroll to position [232, 0]
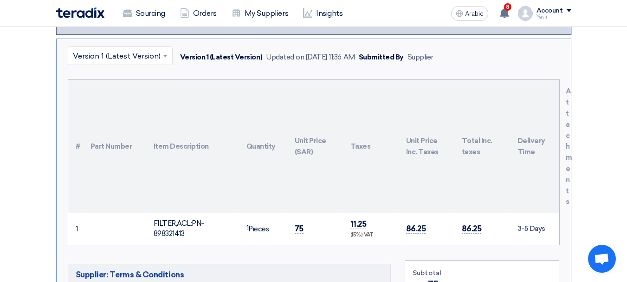
click at [380, 182] on th "Taxes" at bounding box center [371, 146] width 56 height 133
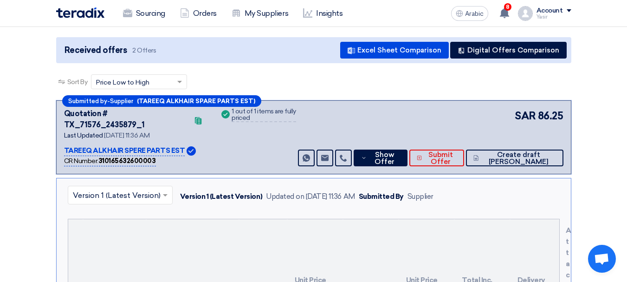
scroll to position [0, 0]
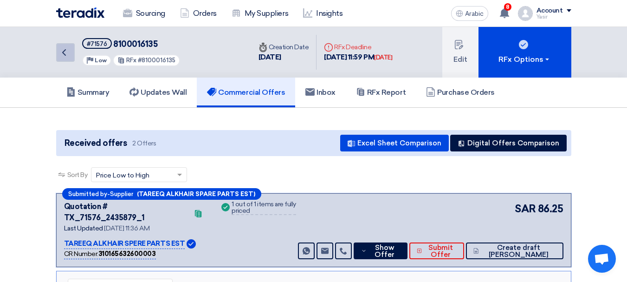
click at [66, 58] on icon "Back" at bounding box center [63, 52] width 11 height 11
